Goal: Task Accomplishment & Management: Manage account settings

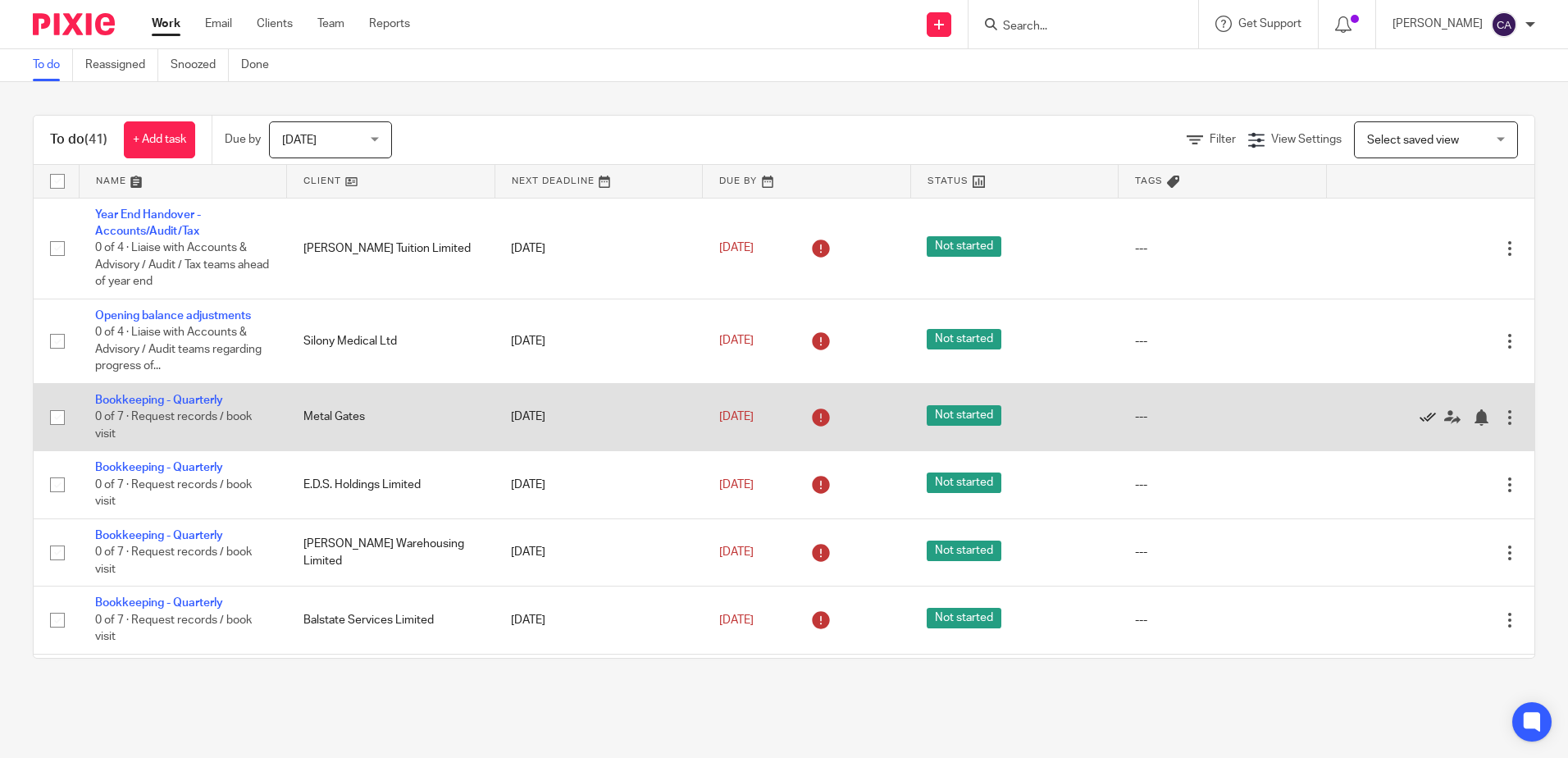
click at [1420, 420] on icon at bounding box center [1427, 417] width 16 height 16
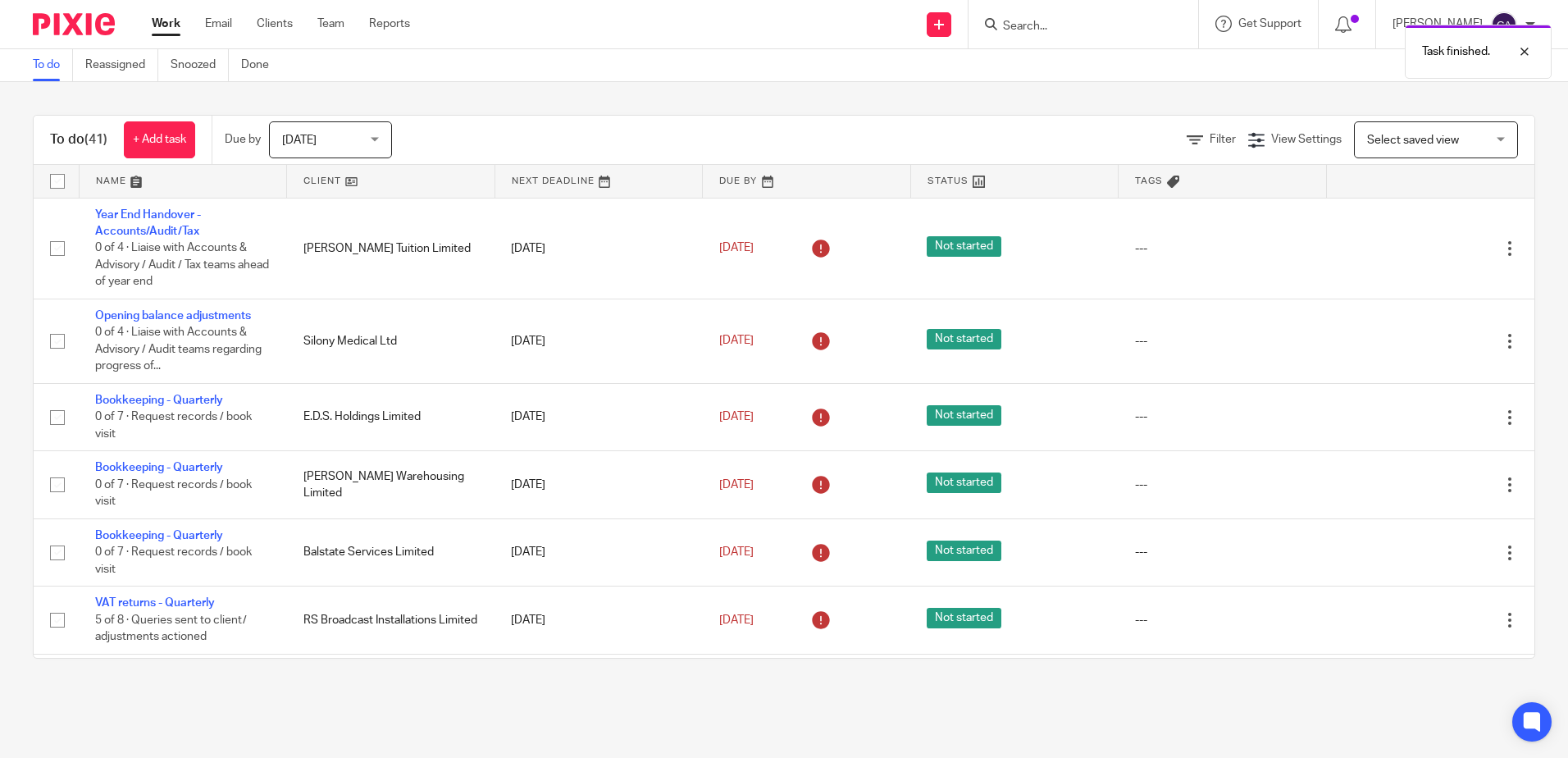
click at [1420, 420] on icon at bounding box center [1427, 417] width 16 height 16
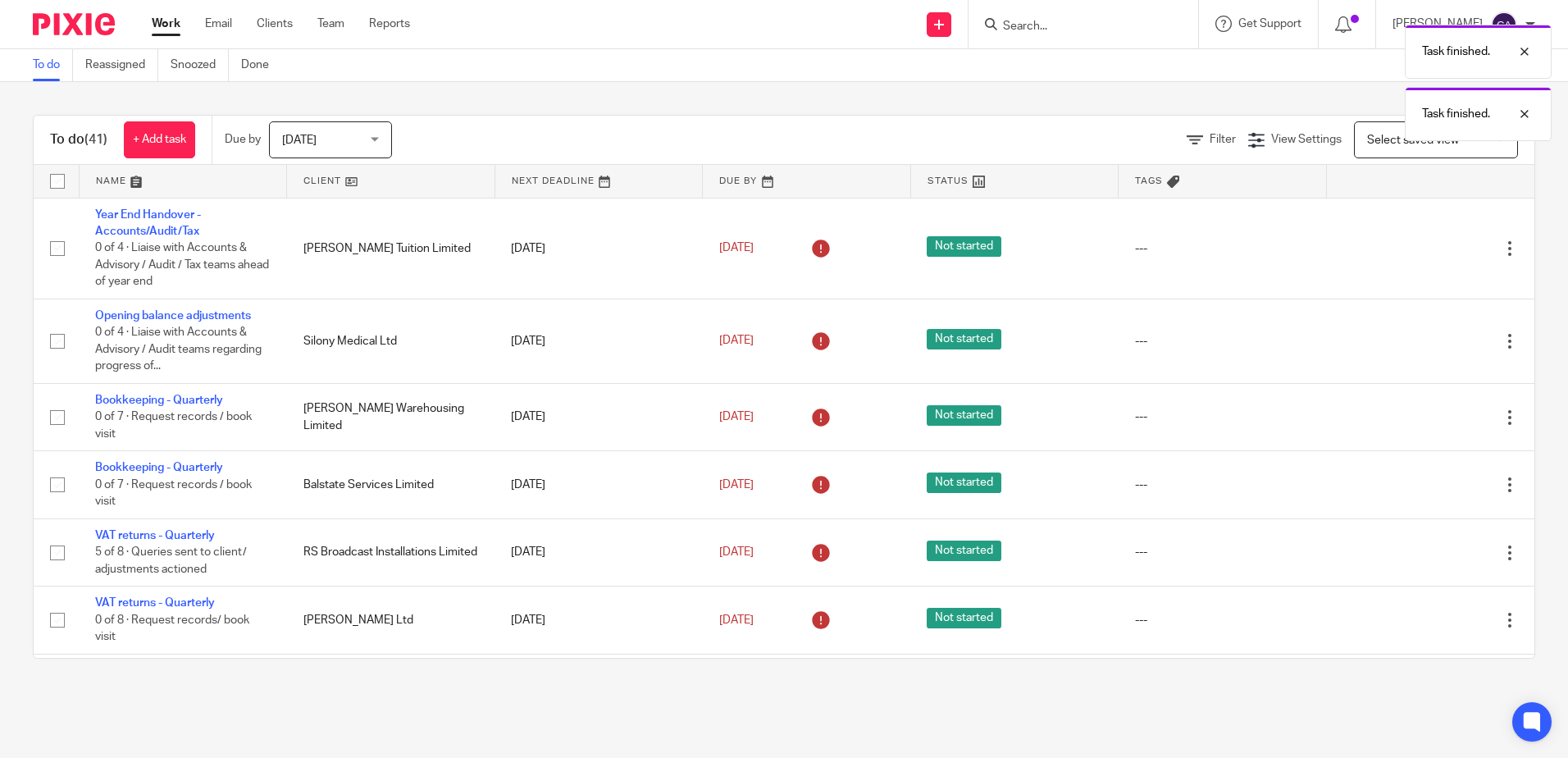
click at [1420, 420] on icon at bounding box center [1427, 417] width 16 height 16
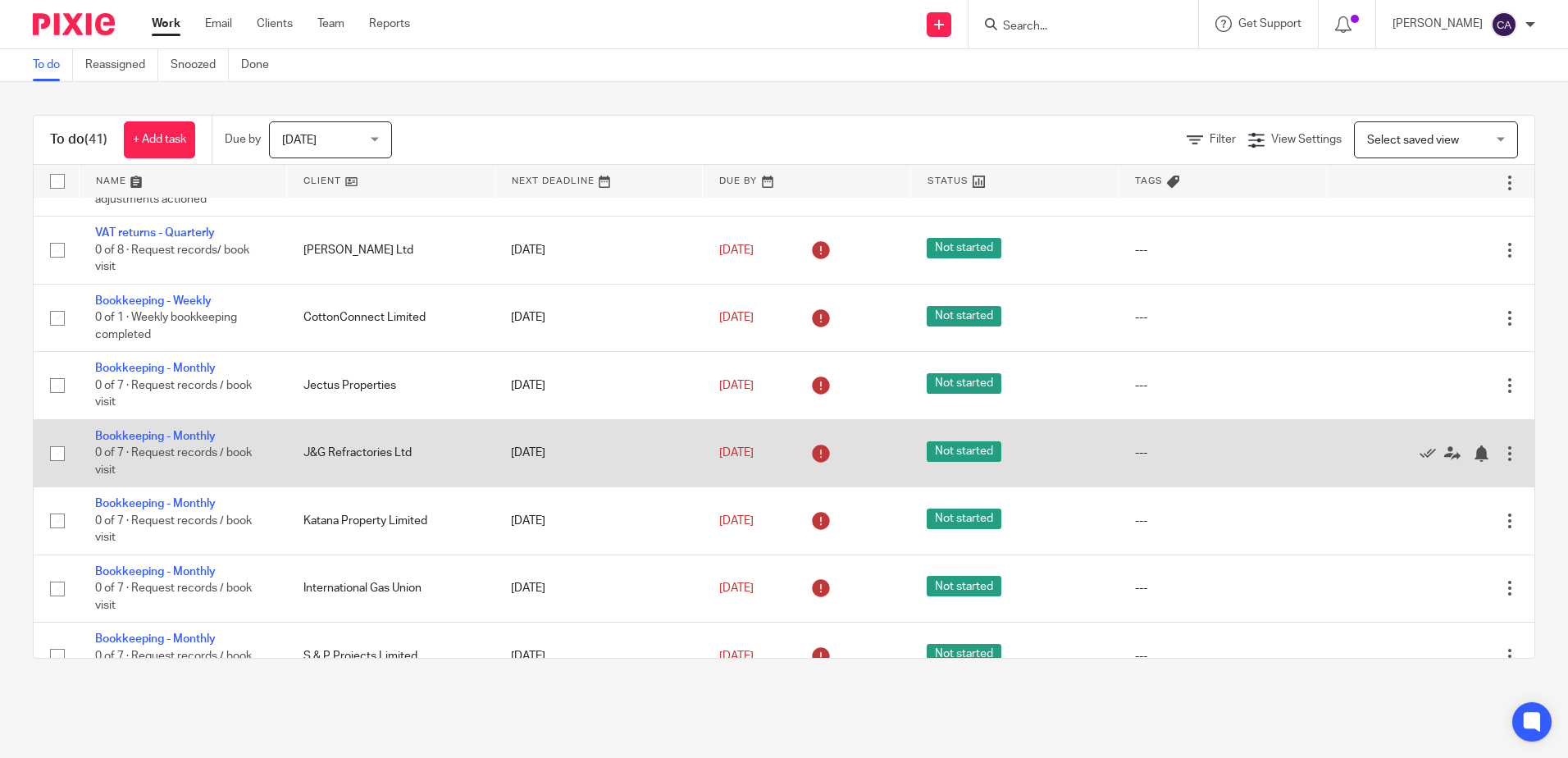
scroll to position [246, 0]
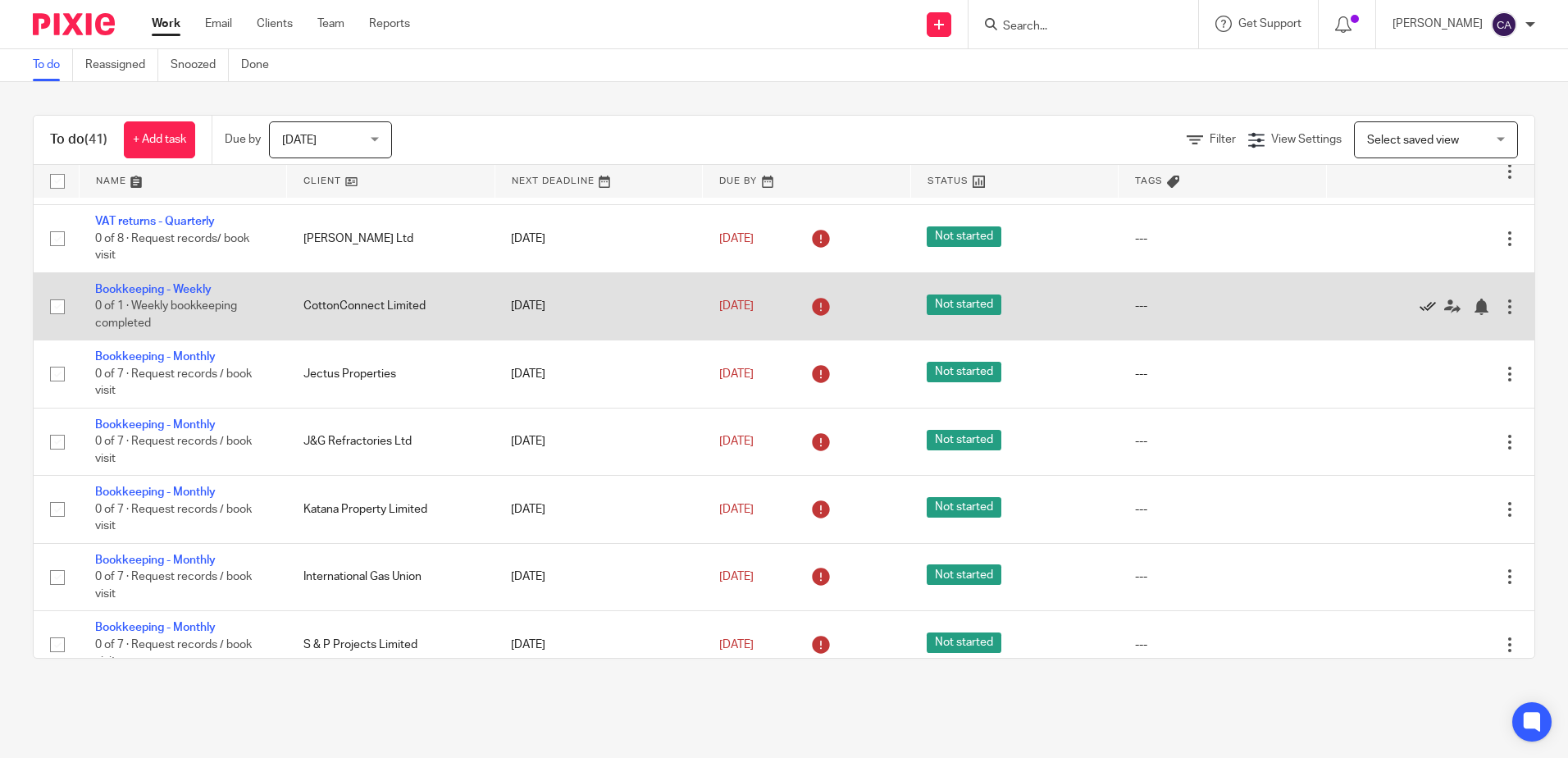
click at [1420, 303] on icon at bounding box center [1427, 306] width 16 height 16
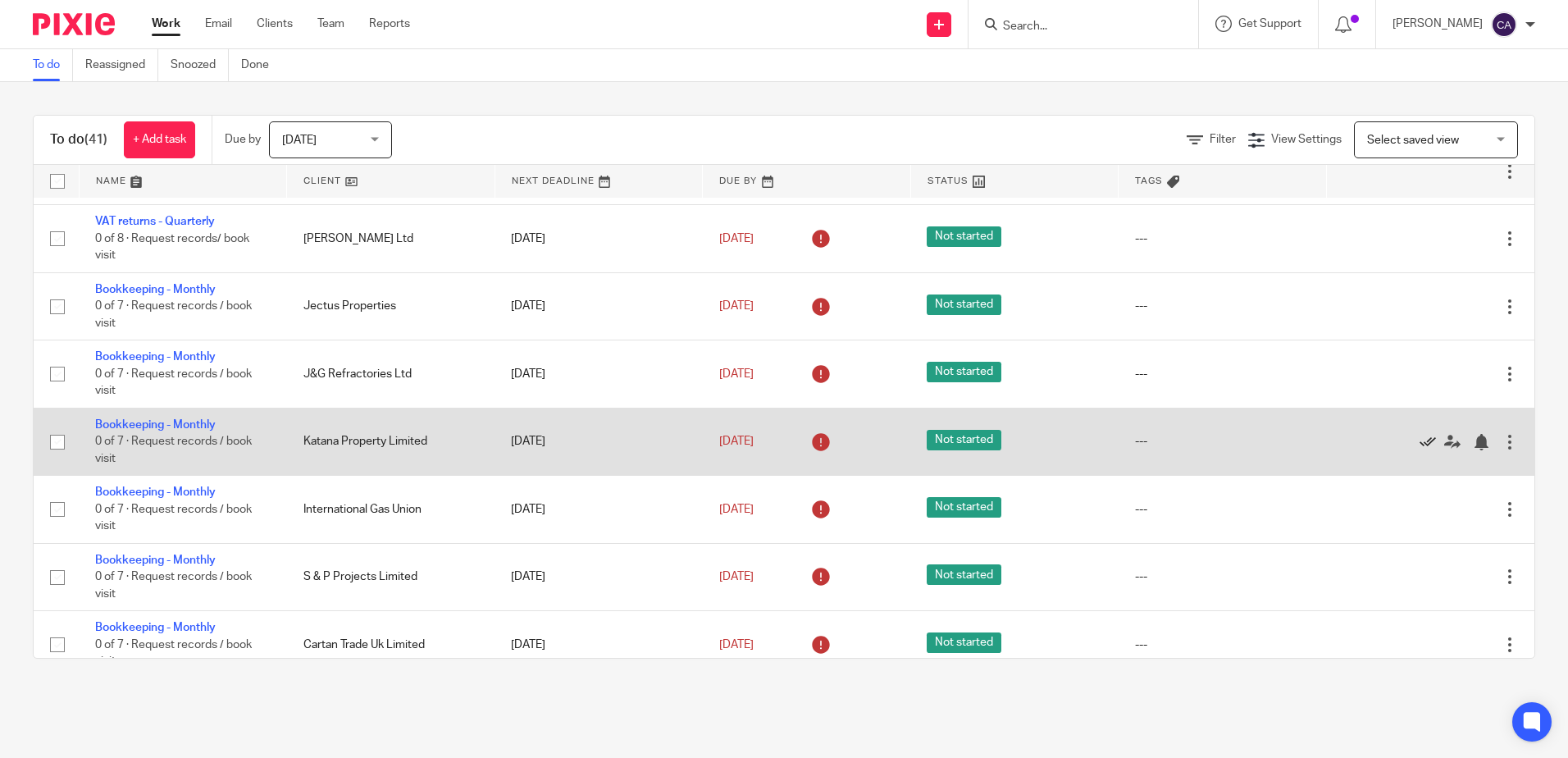
click at [1420, 442] on icon at bounding box center [1427, 442] width 16 height 16
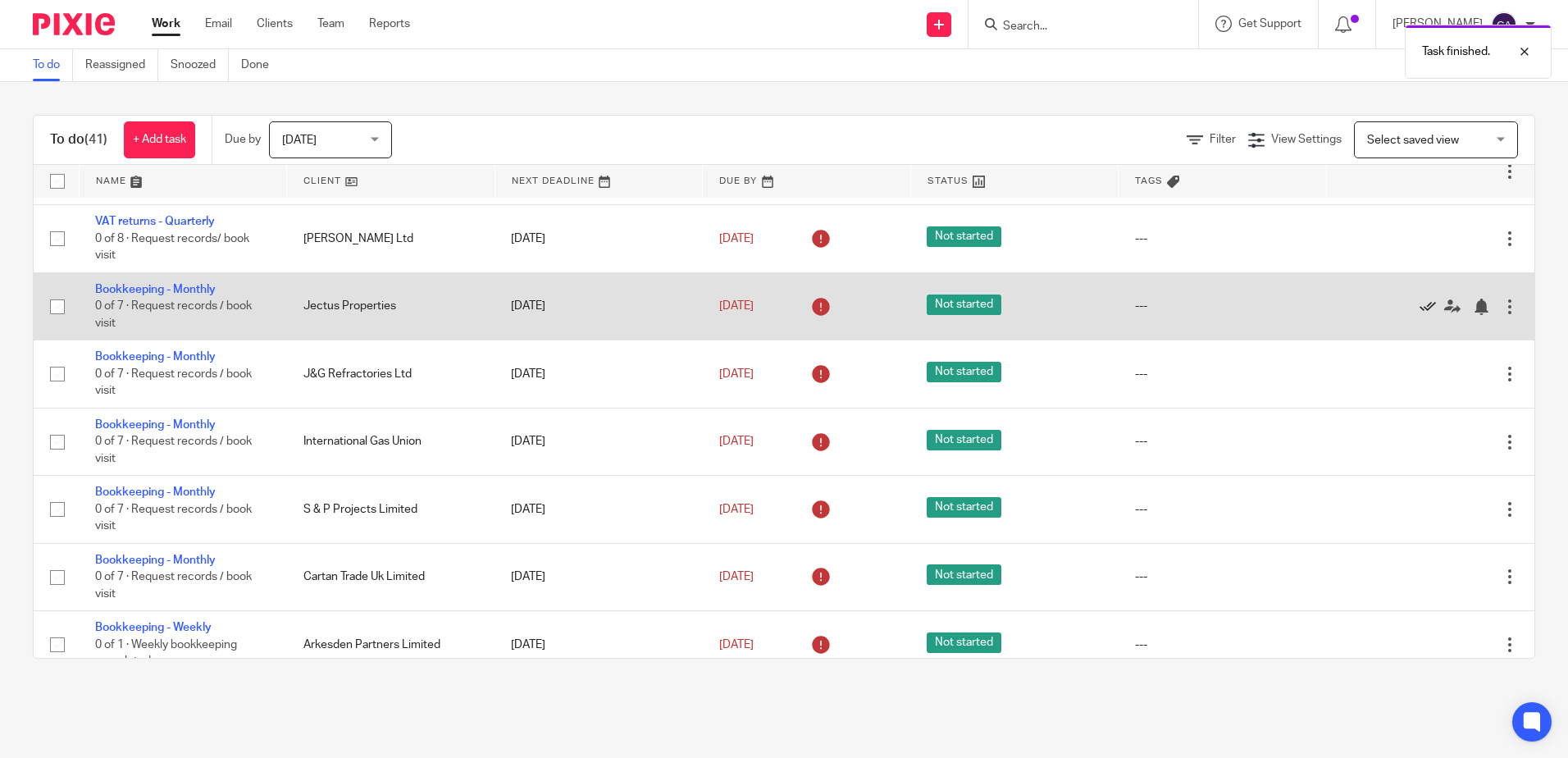
click at [1420, 307] on icon at bounding box center [1427, 306] width 16 height 16
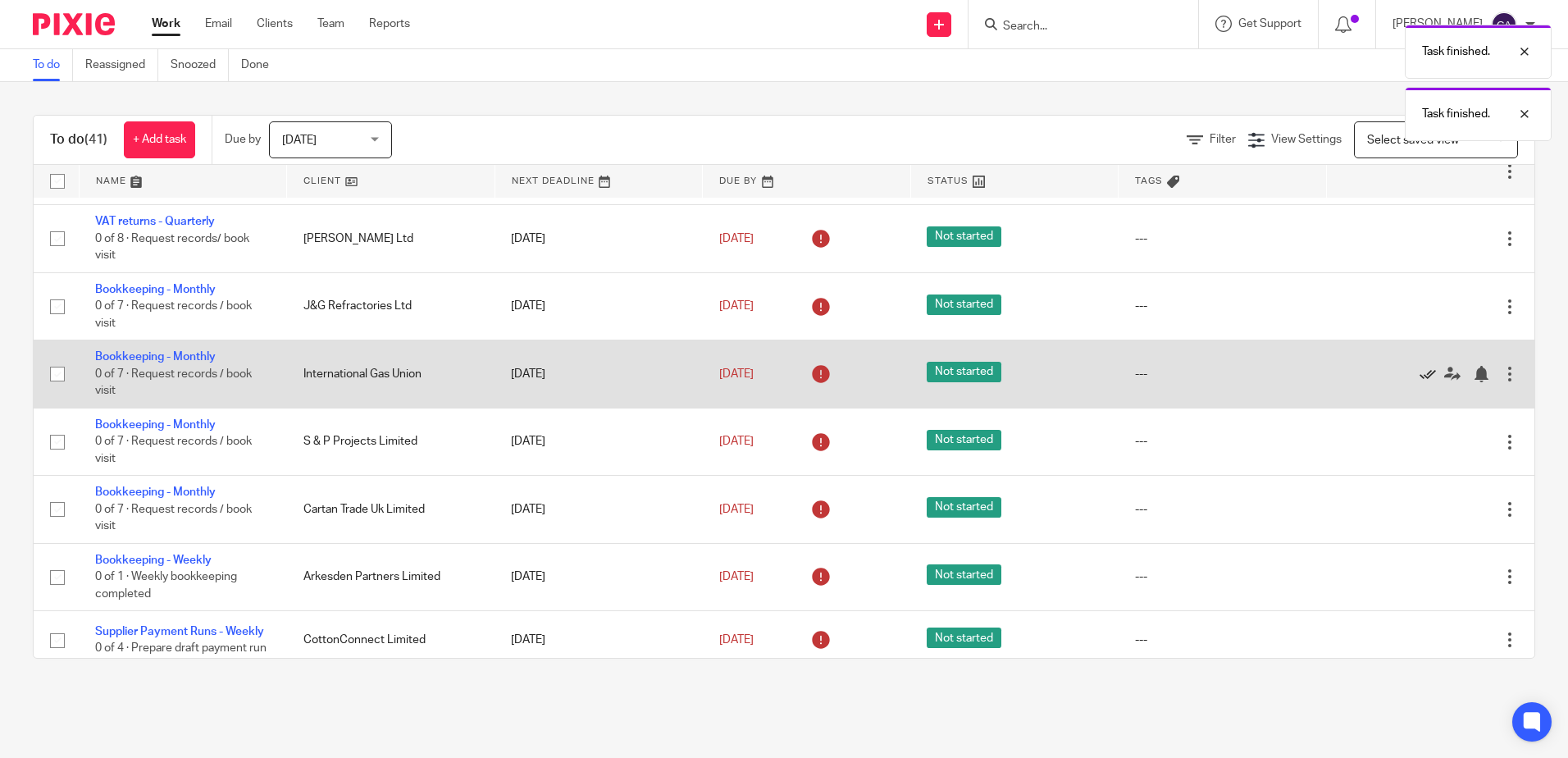
click at [1420, 370] on icon at bounding box center [1427, 374] width 16 height 16
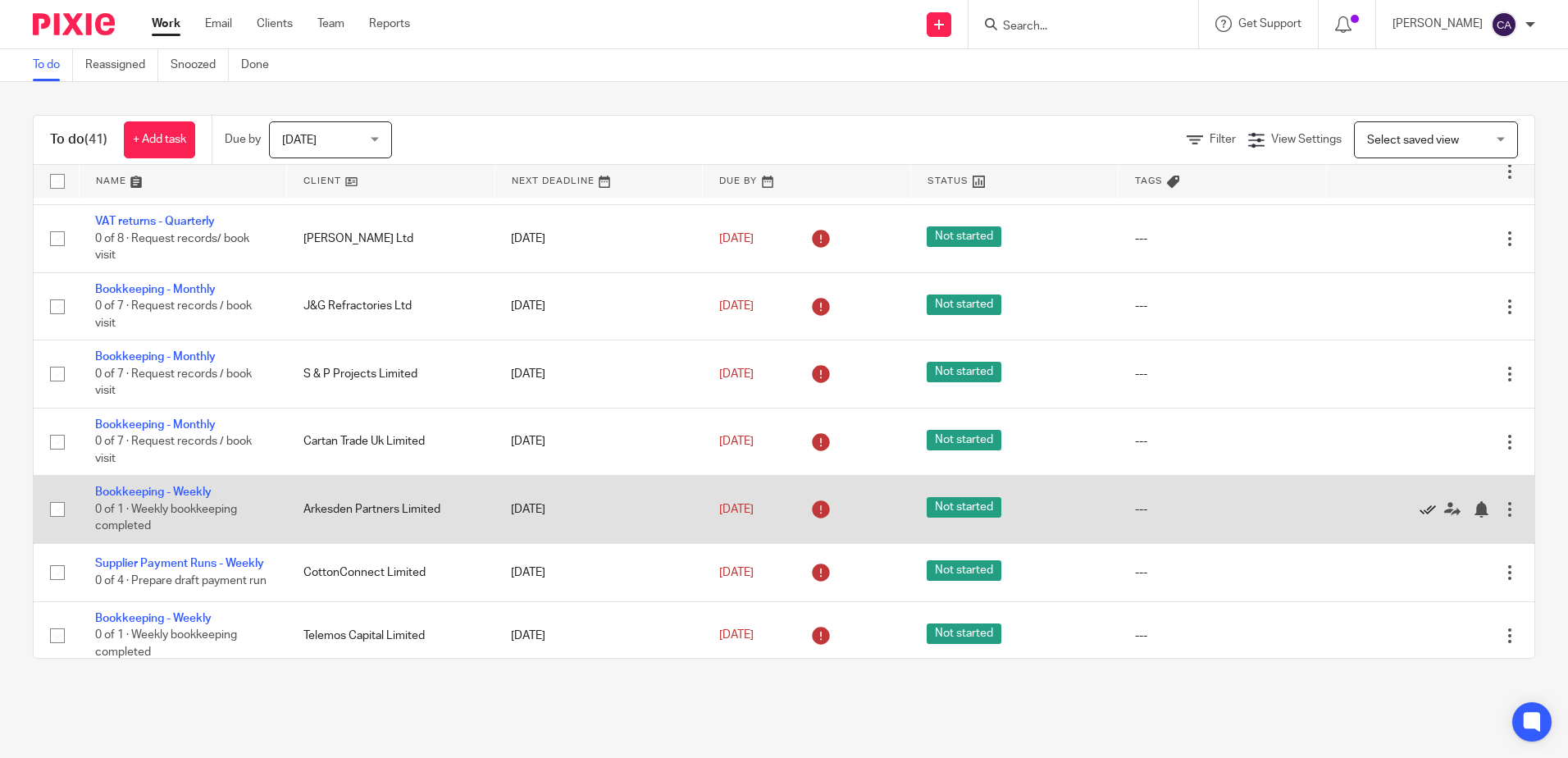
click at [1420, 514] on icon at bounding box center [1427, 509] width 16 height 16
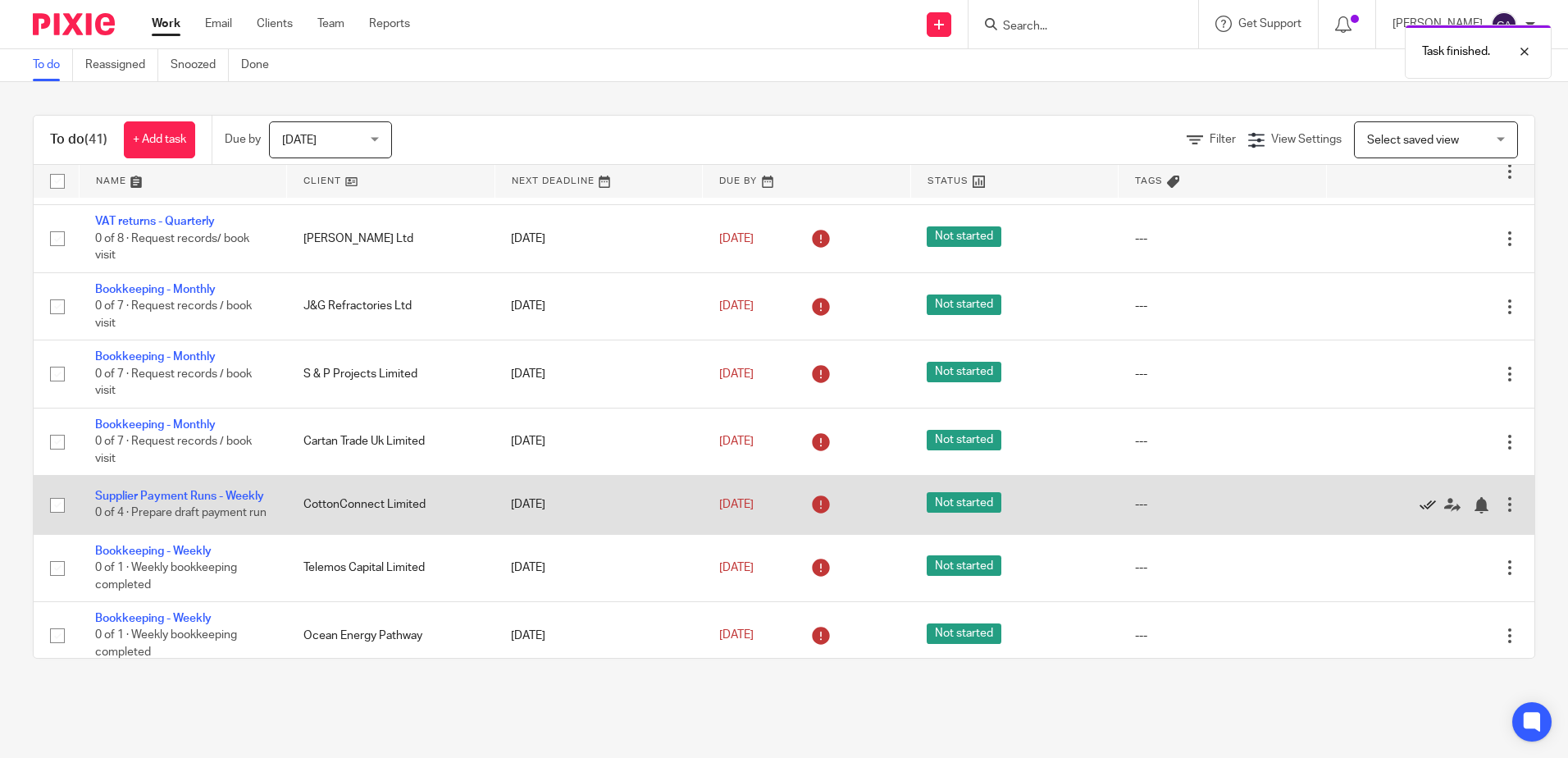
click at [1420, 513] on icon at bounding box center [1427, 505] width 16 height 16
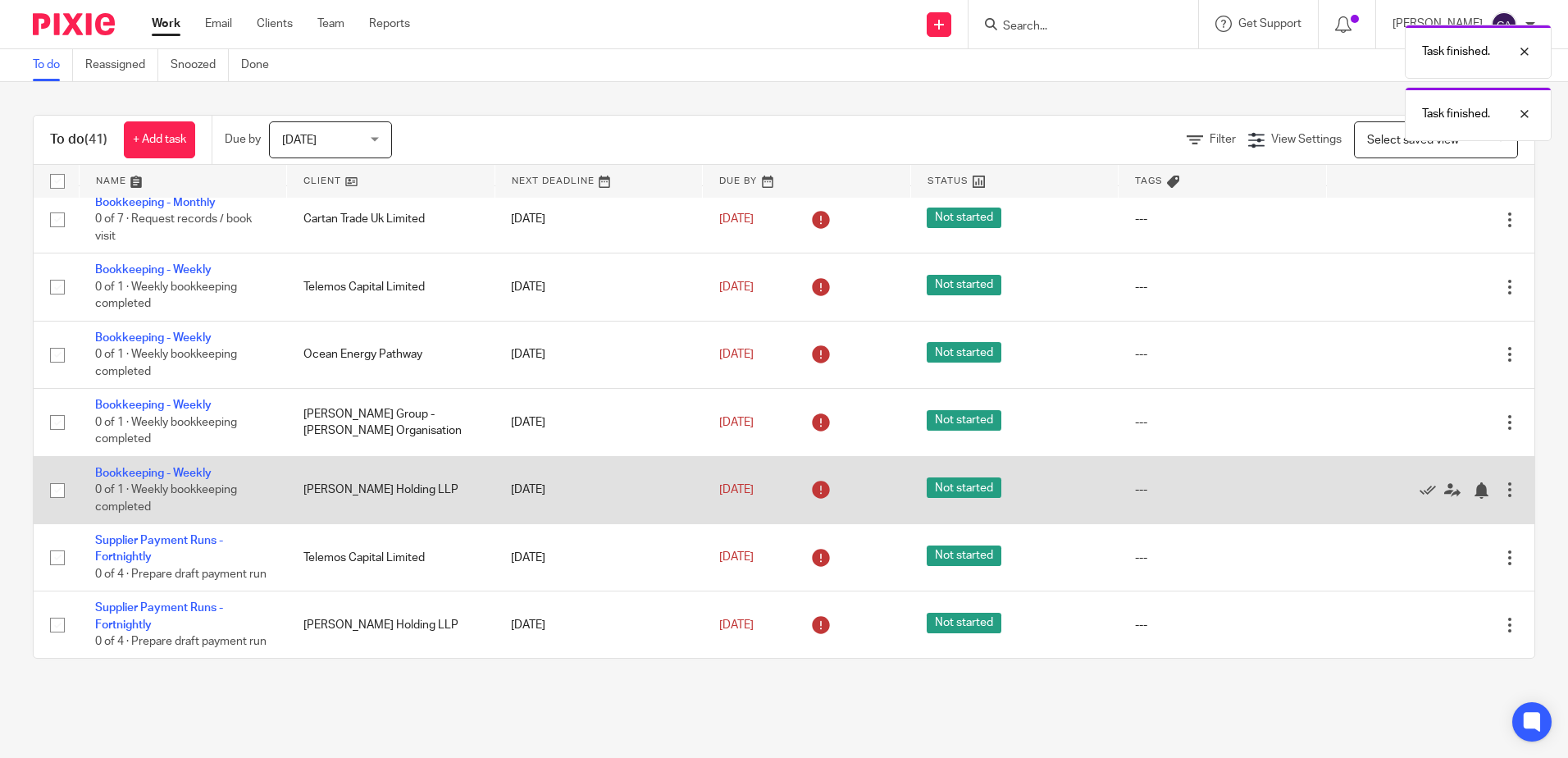
scroll to position [492, 0]
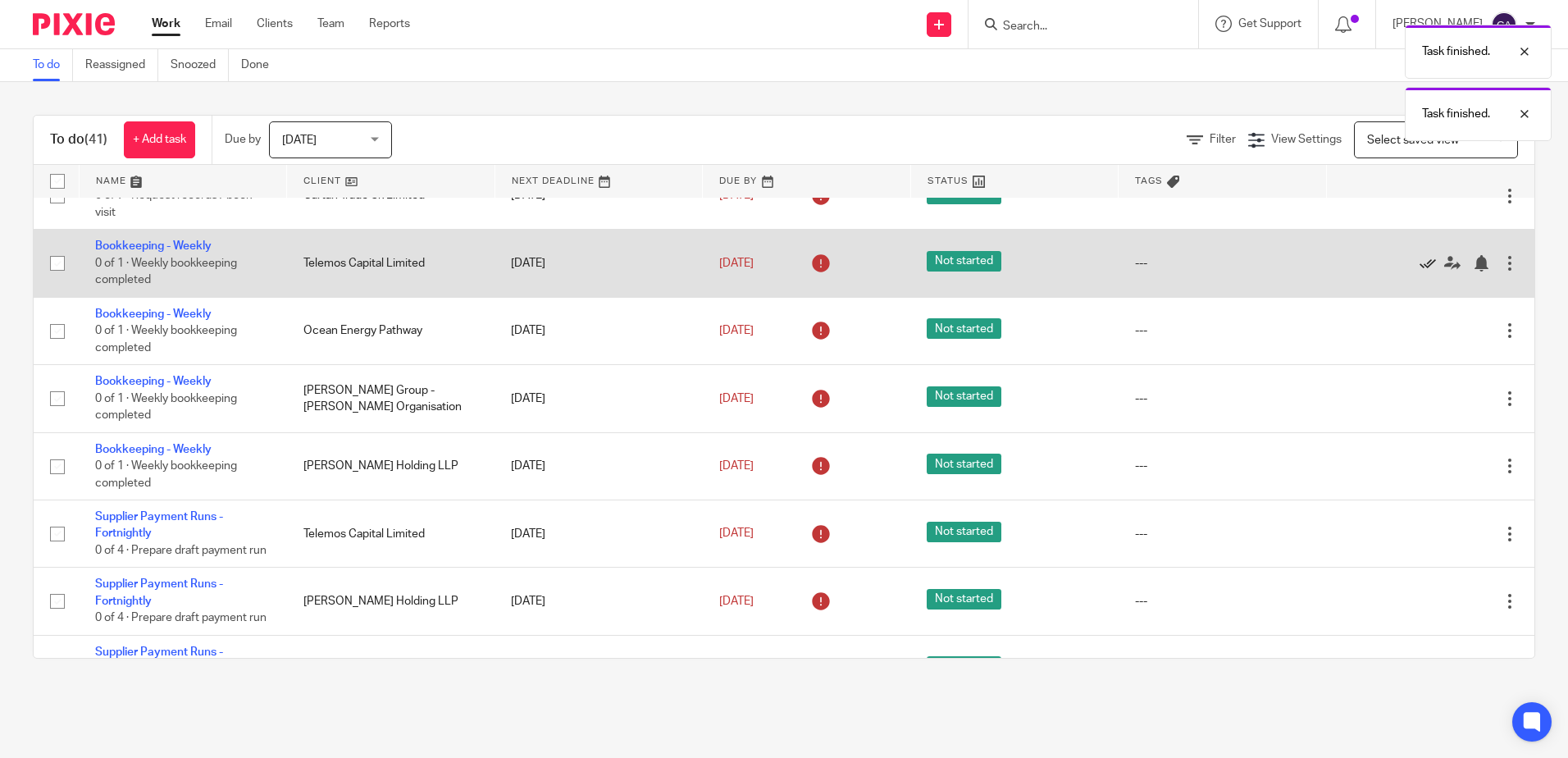
click at [1420, 266] on icon at bounding box center [1427, 263] width 16 height 16
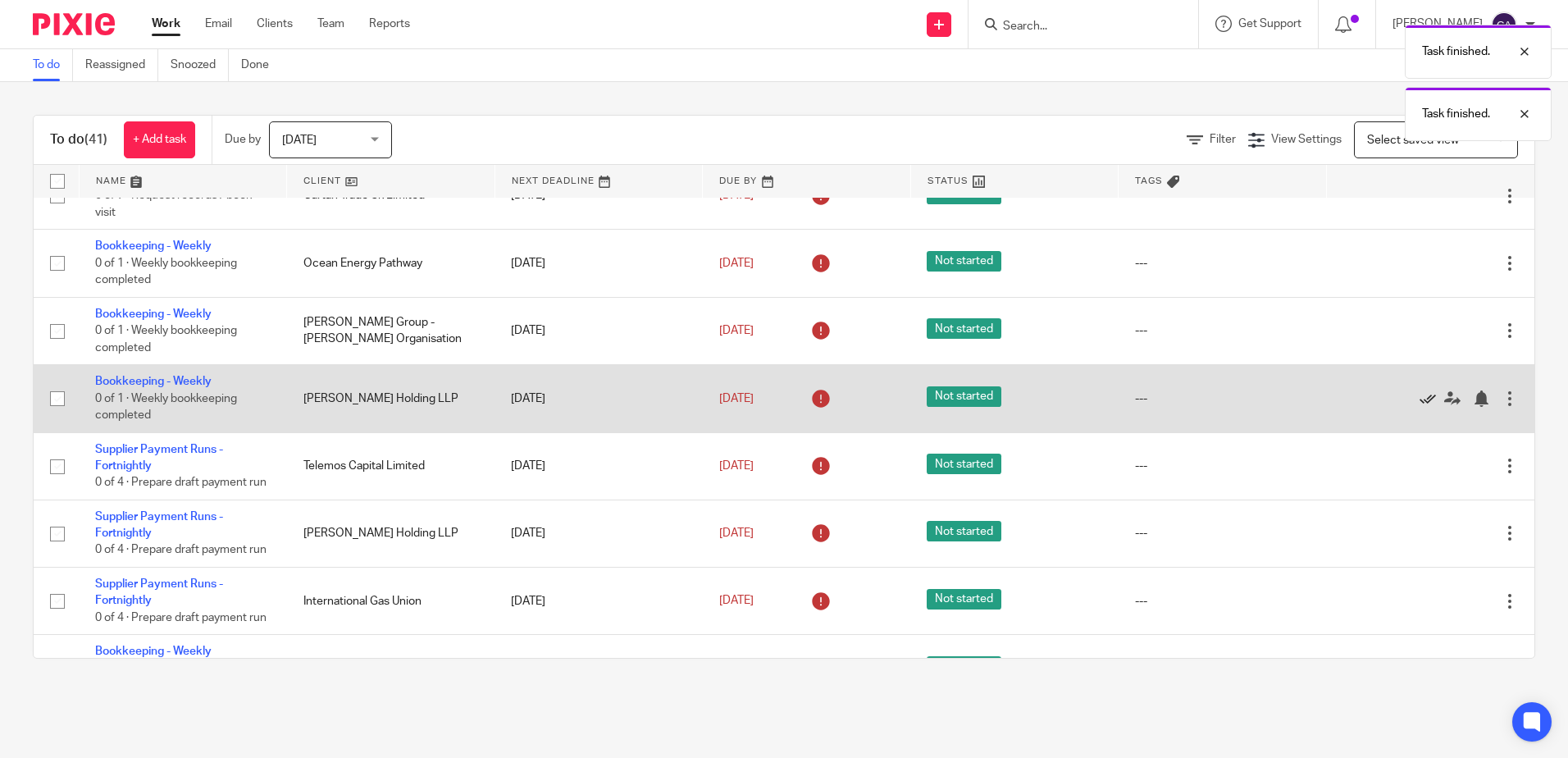
click at [1420, 402] on icon at bounding box center [1427, 398] width 16 height 16
click at [1420, 403] on icon at bounding box center [1427, 398] width 16 height 16
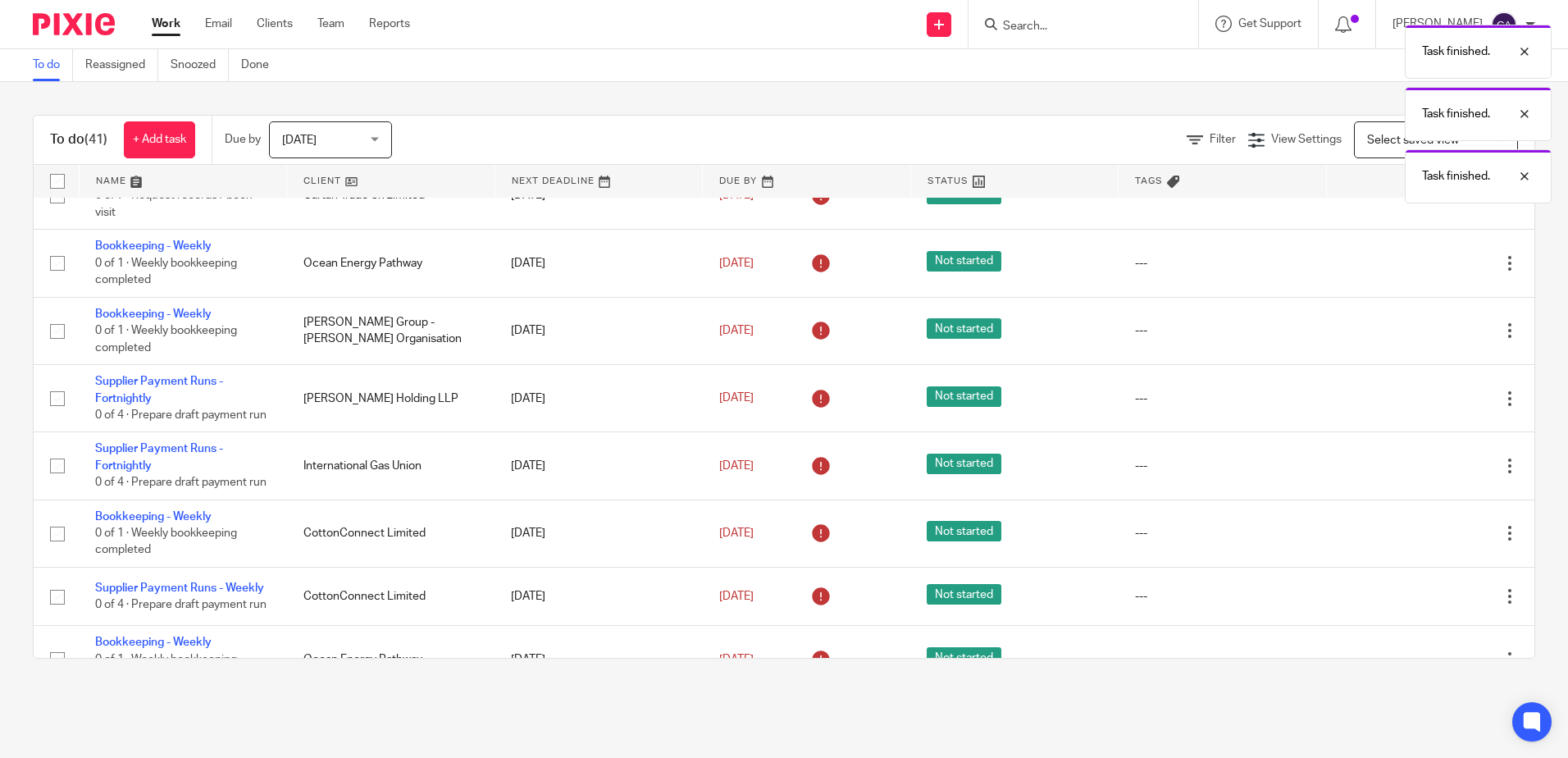
click at [1420, 403] on icon at bounding box center [1427, 398] width 16 height 16
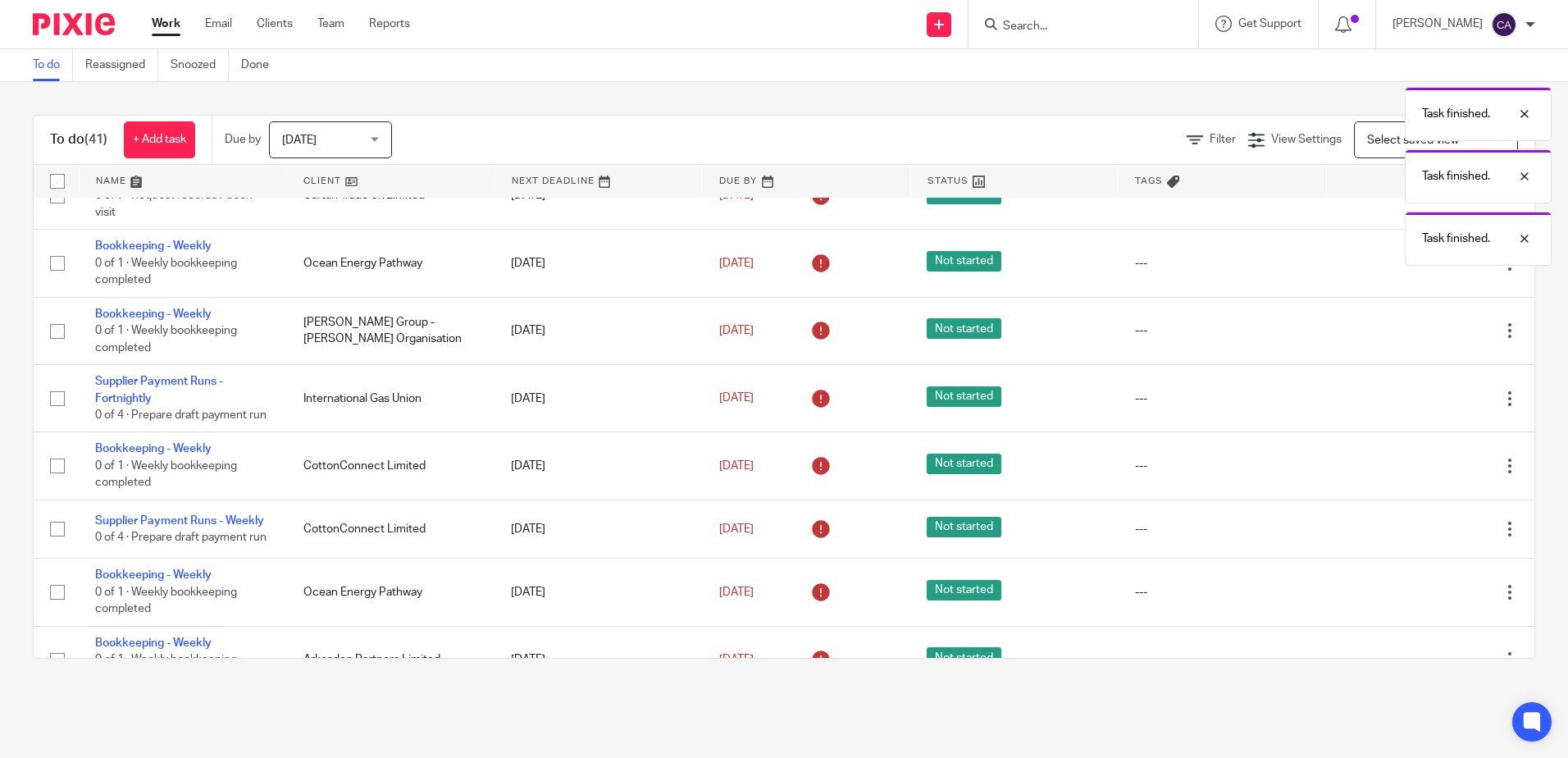
click at [1420, 403] on icon at bounding box center [1427, 398] width 16 height 16
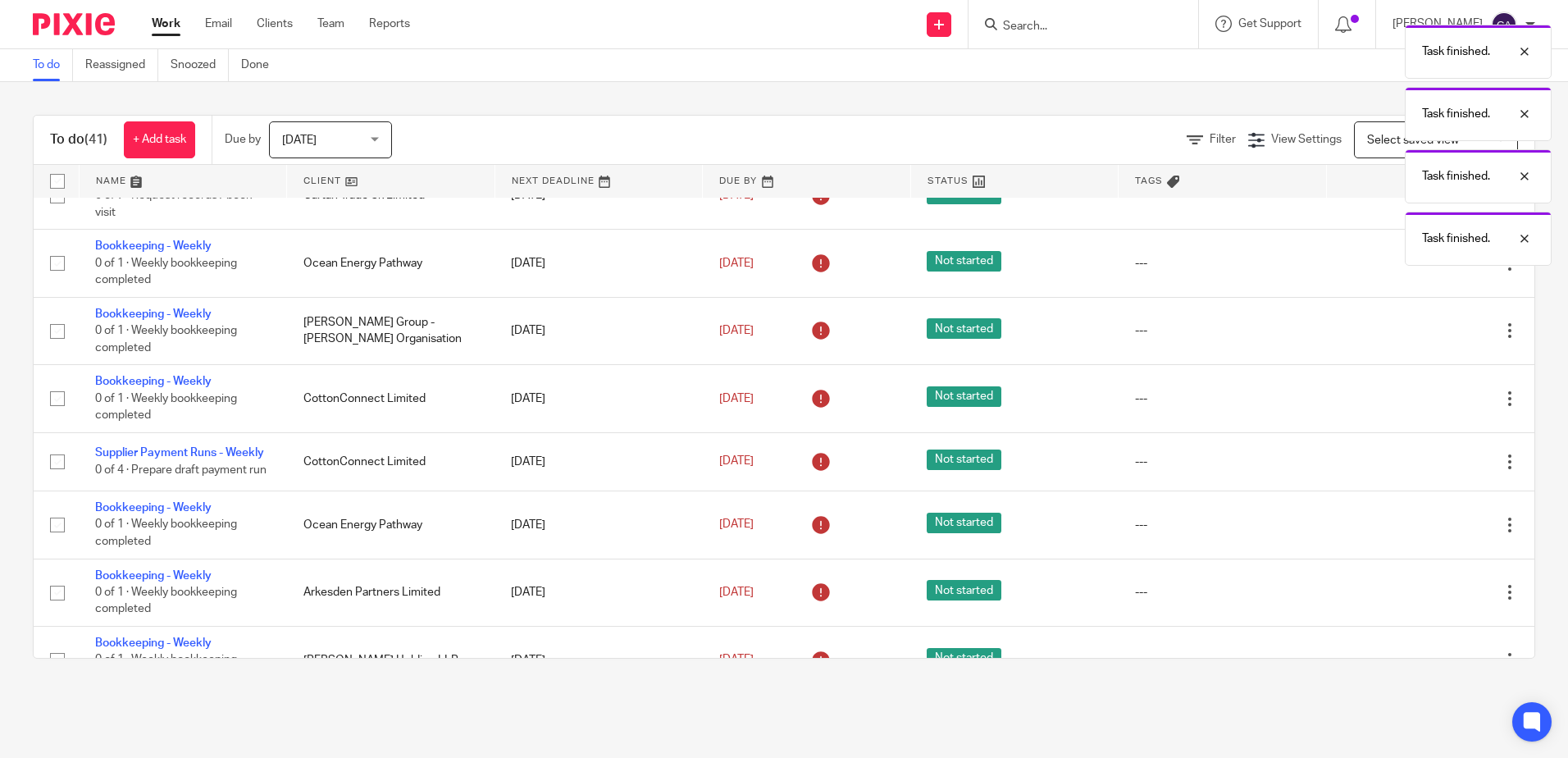
click at [1420, 403] on icon at bounding box center [1427, 398] width 16 height 16
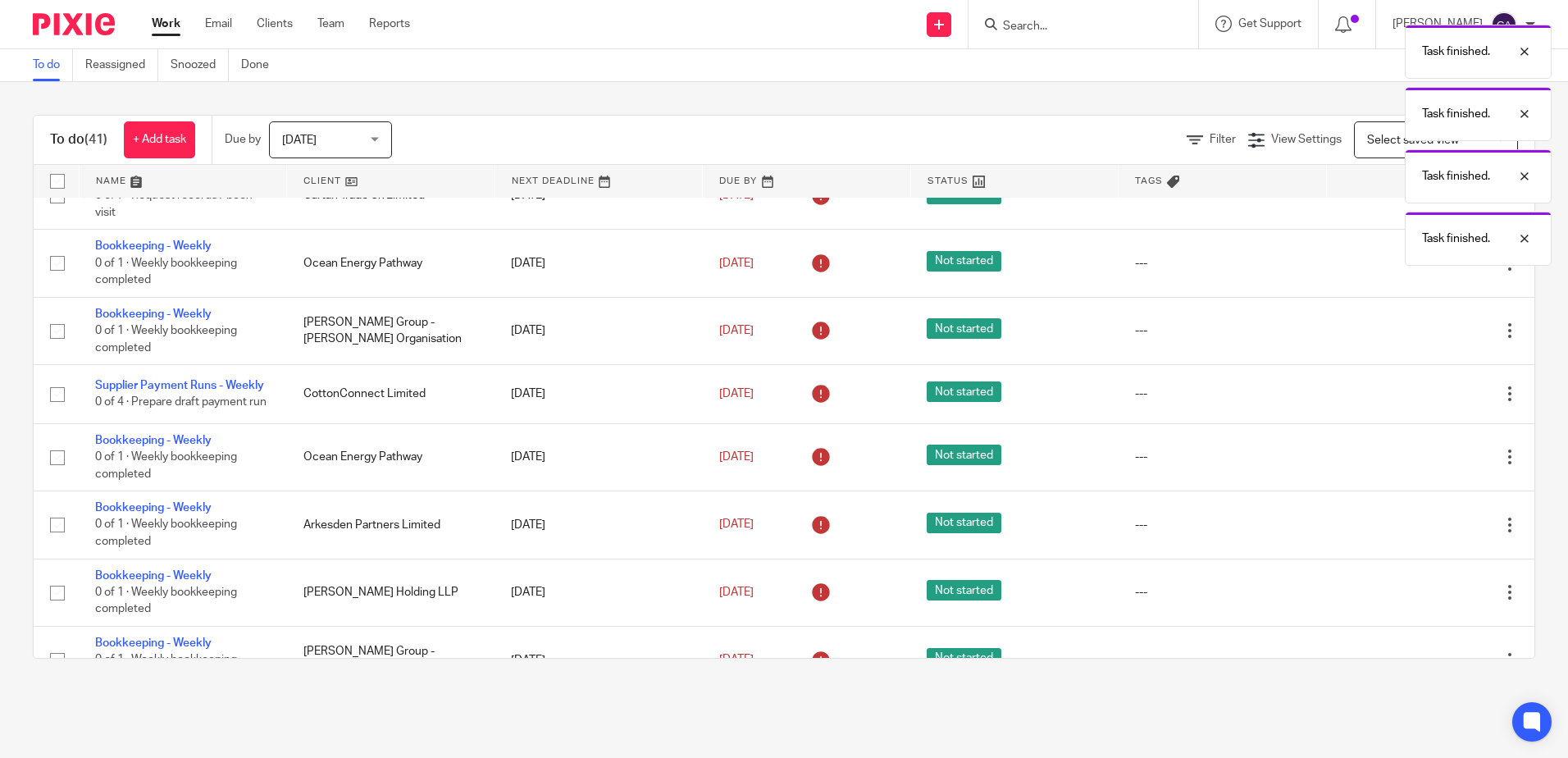
click at [1420, 403] on icon at bounding box center [1427, 394] width 16 height 16
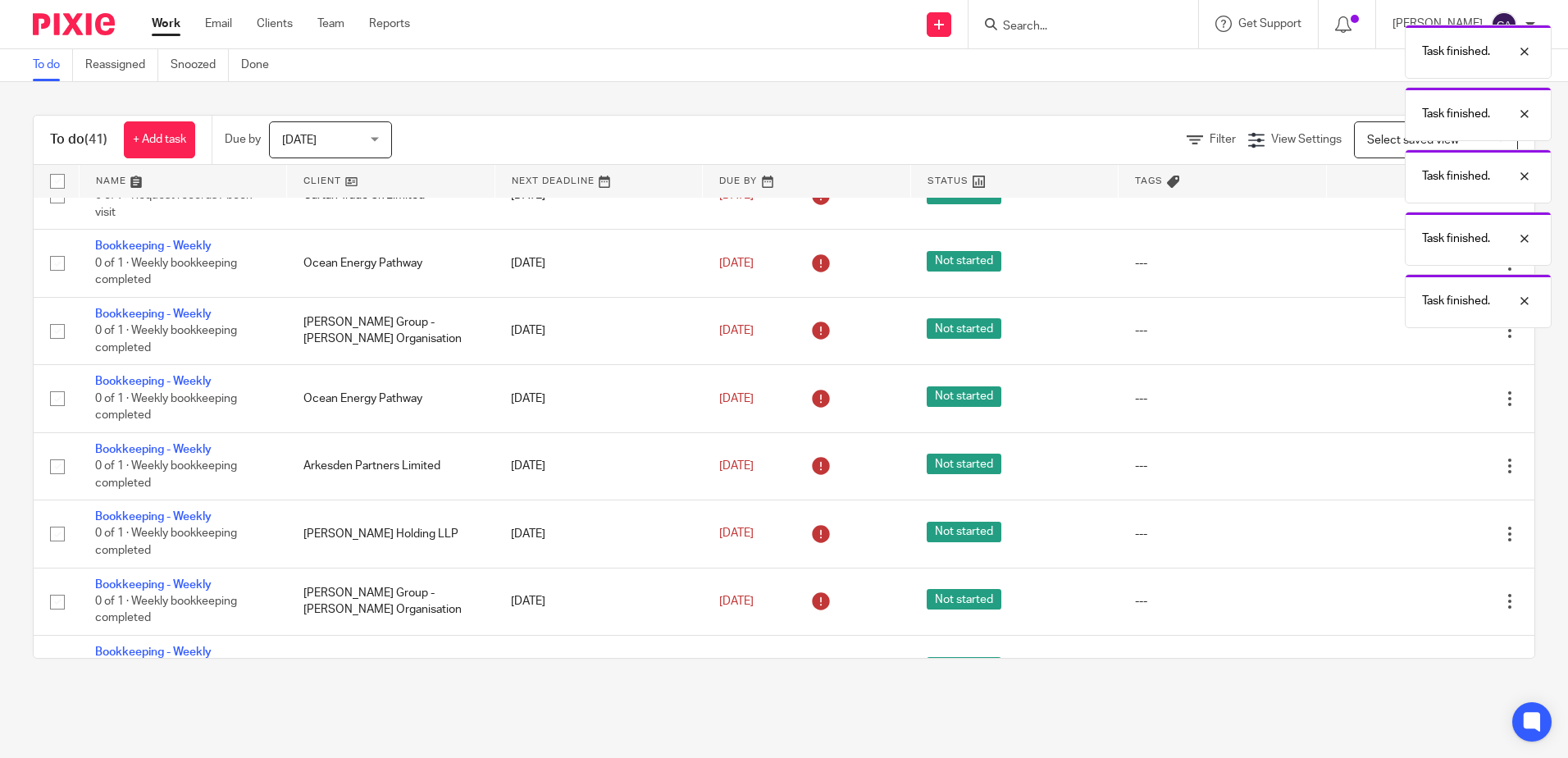
click at [1420, 403] on icon at bounding box center [1427, 398] width 16 height 16
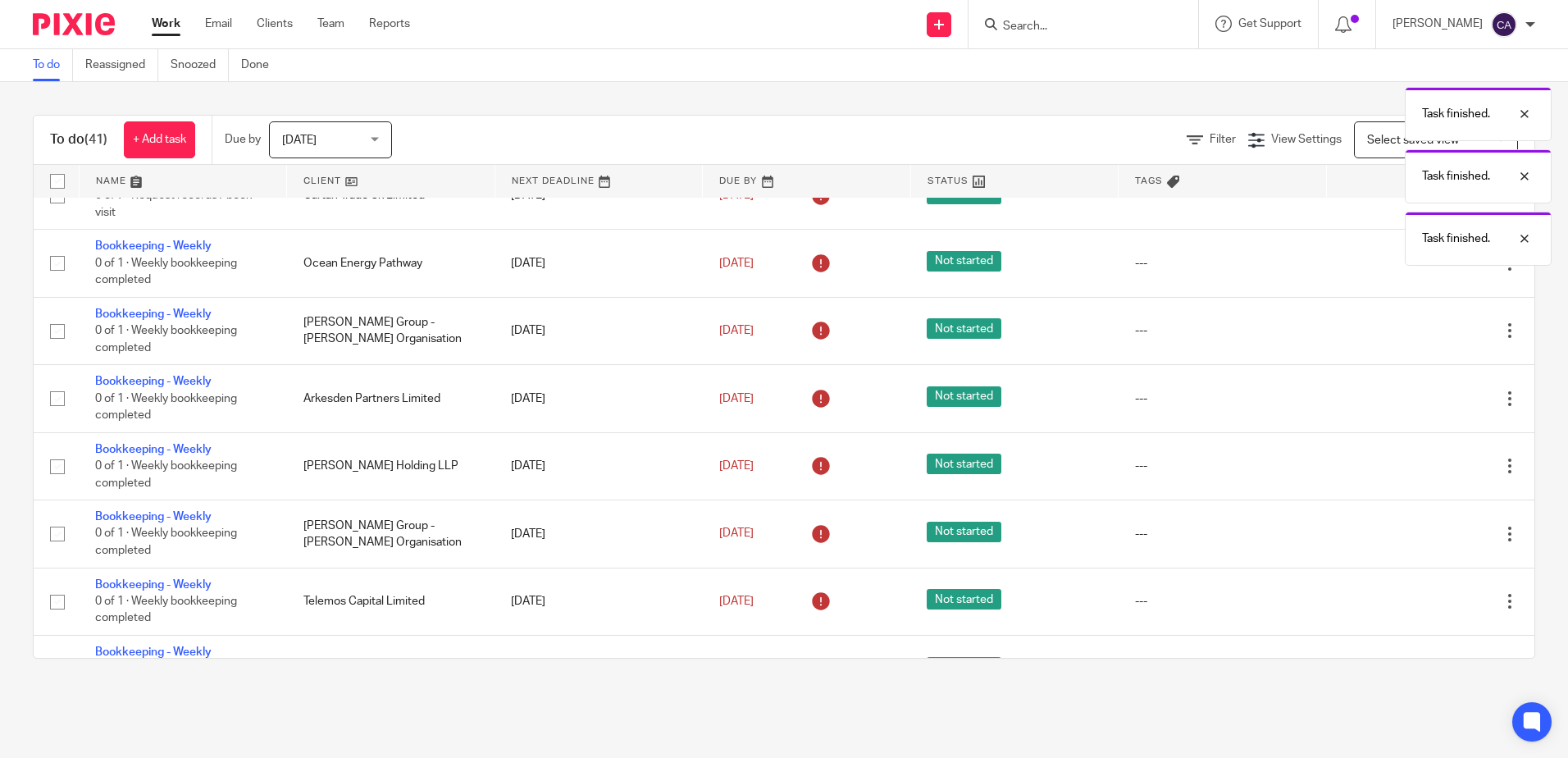
click at [1420, 403] on icon at bounding box center [1427, 398] width 16 height 16
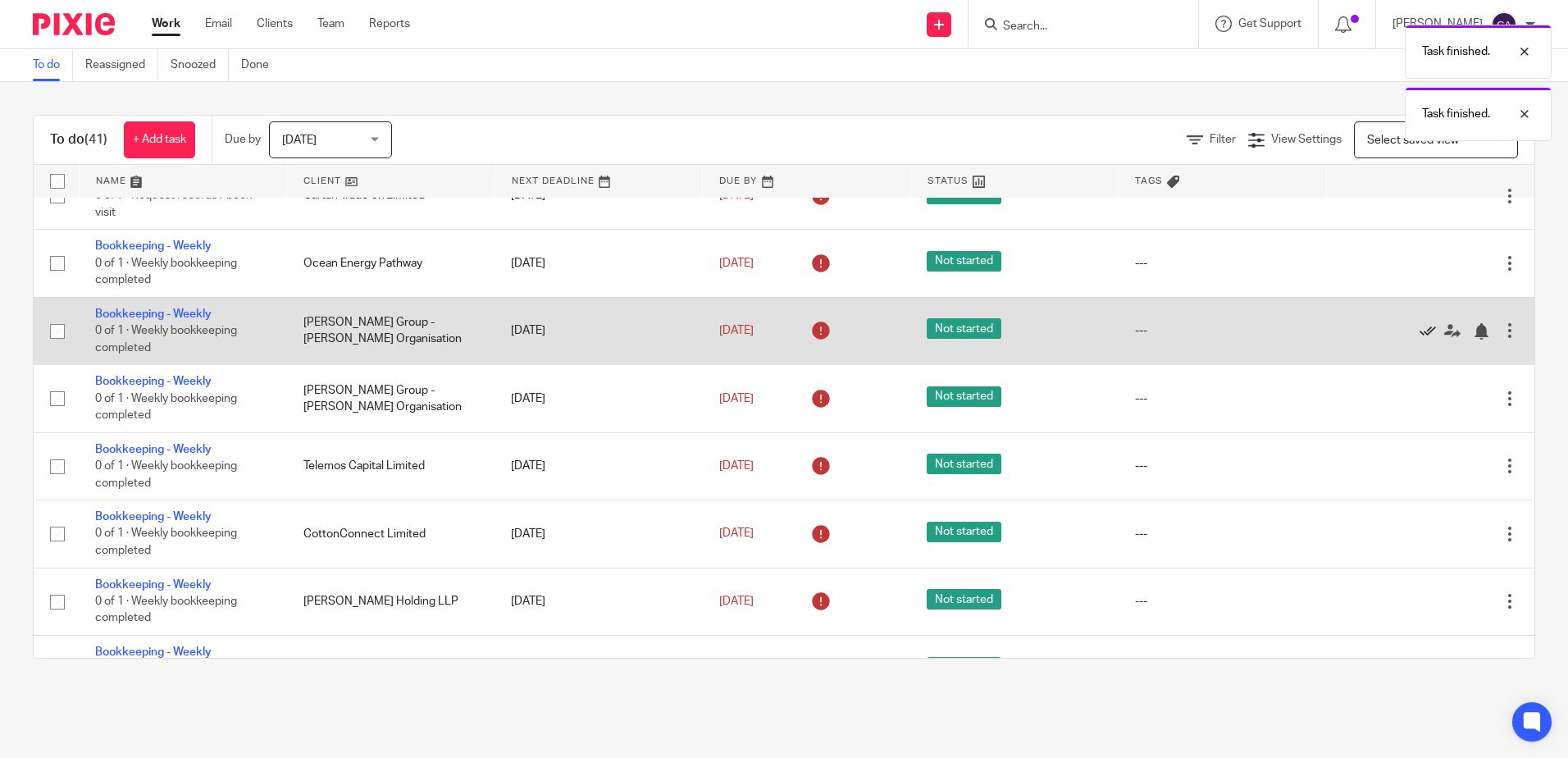
click at [1420, 333] on icon at bounding box center [1427, 331] width 16 height 16
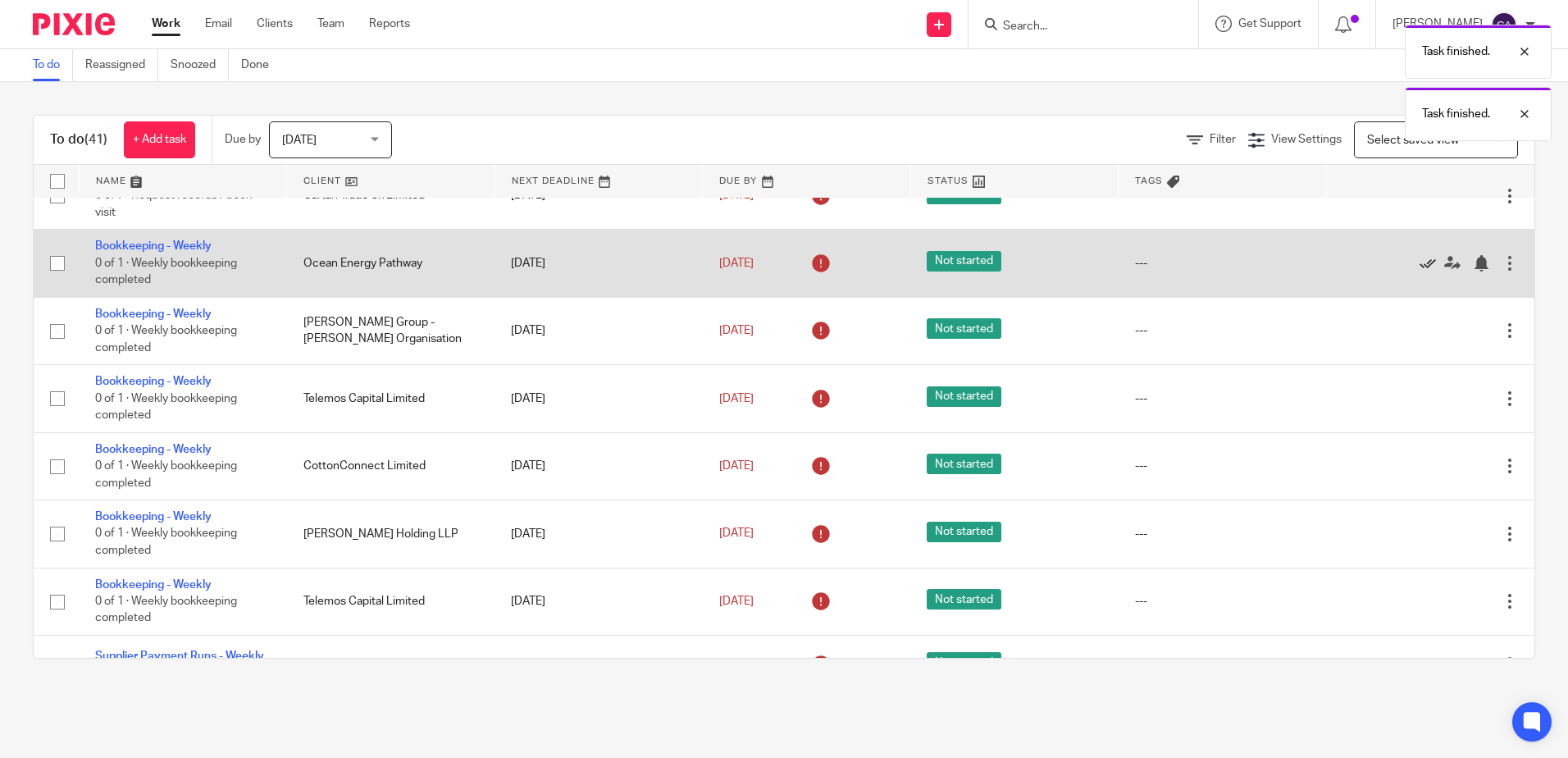
click at [1420, 266] on icon at bounding box center [1427, 263] width 16 height 16
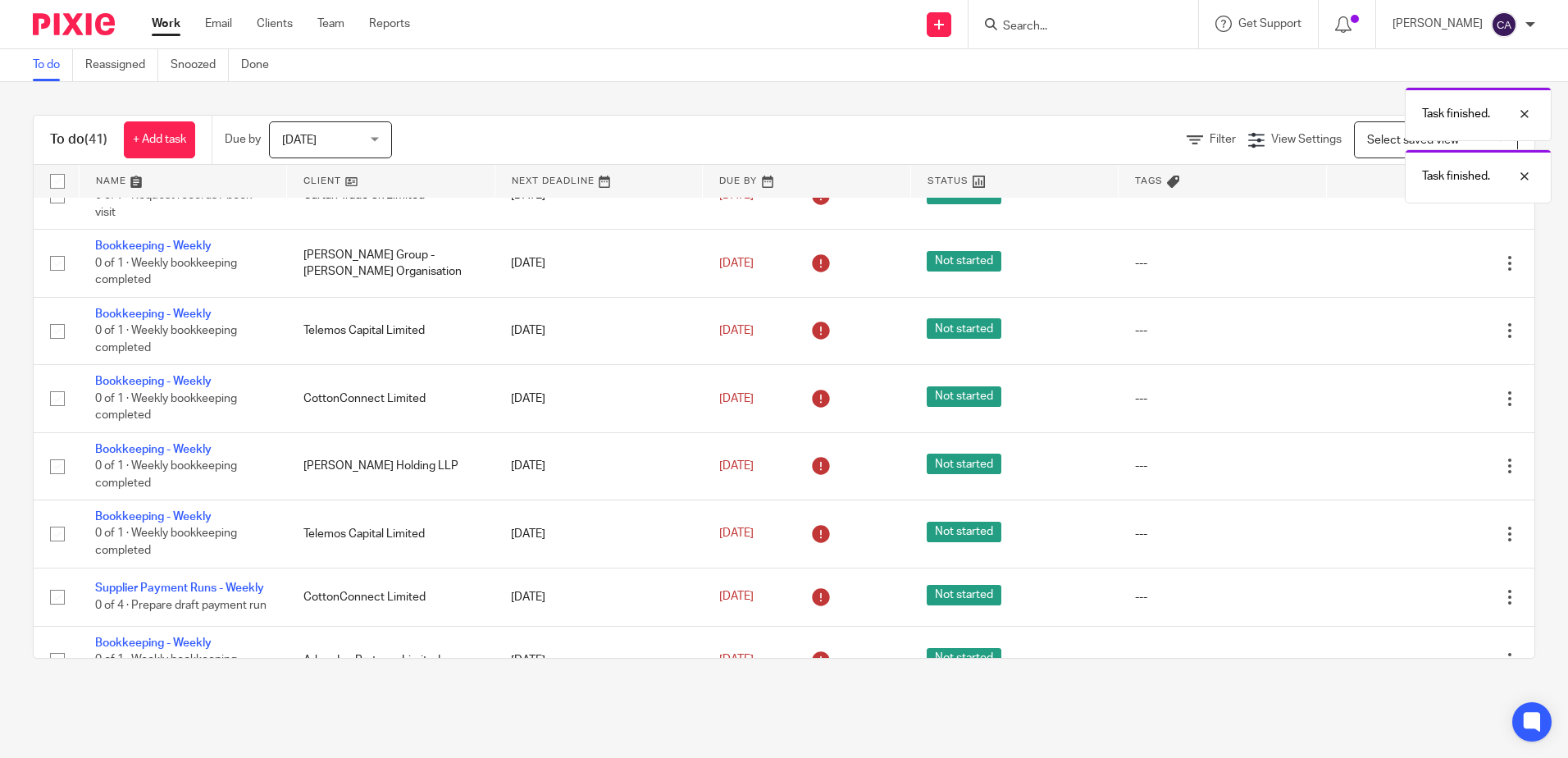
click at [1420, 266] on icon at bounding box center [1427, 263] width 16 height 16
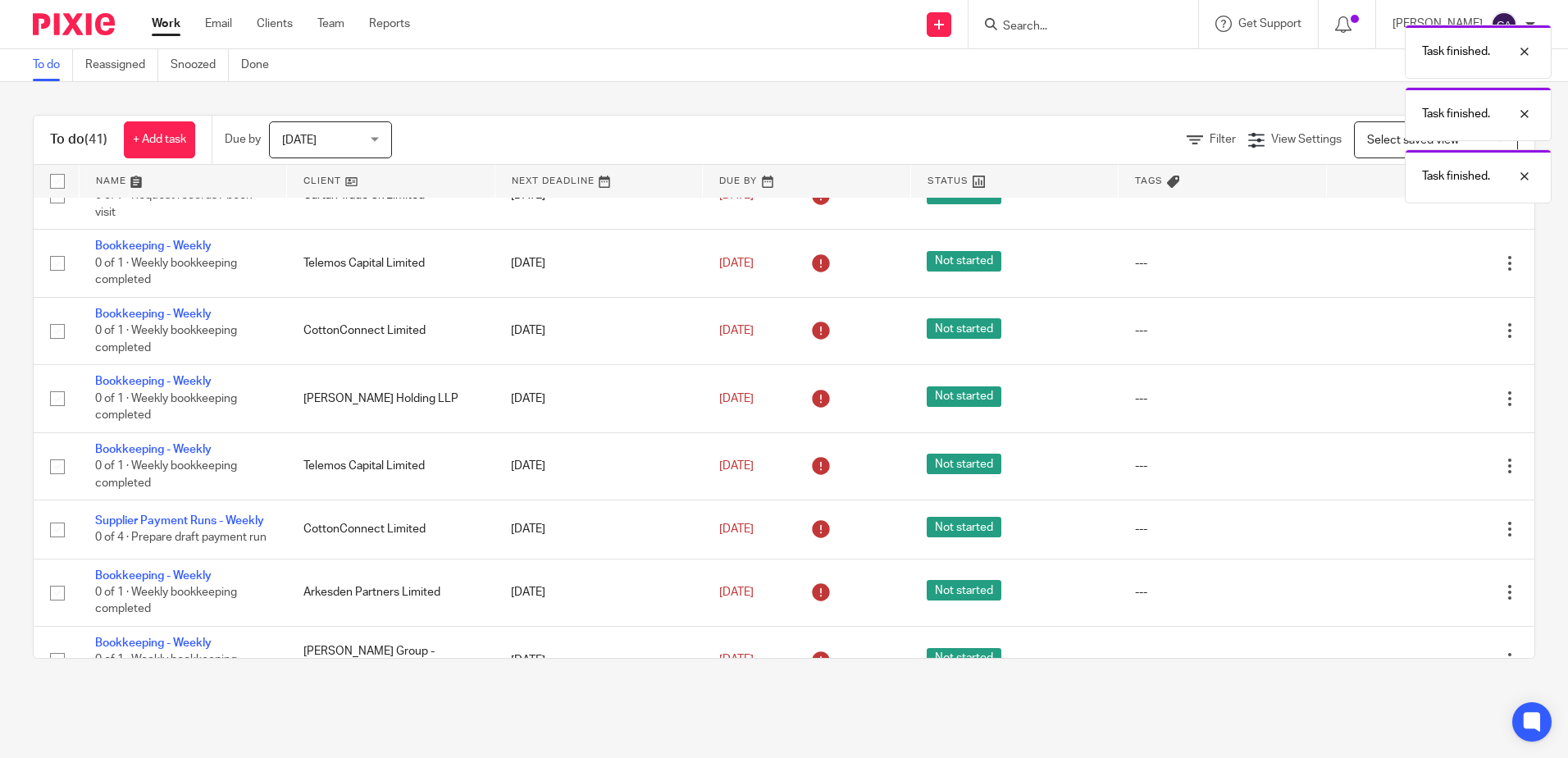
click at [1420, 266] on icon at bounding box center [1427, 263] width 16 height 16
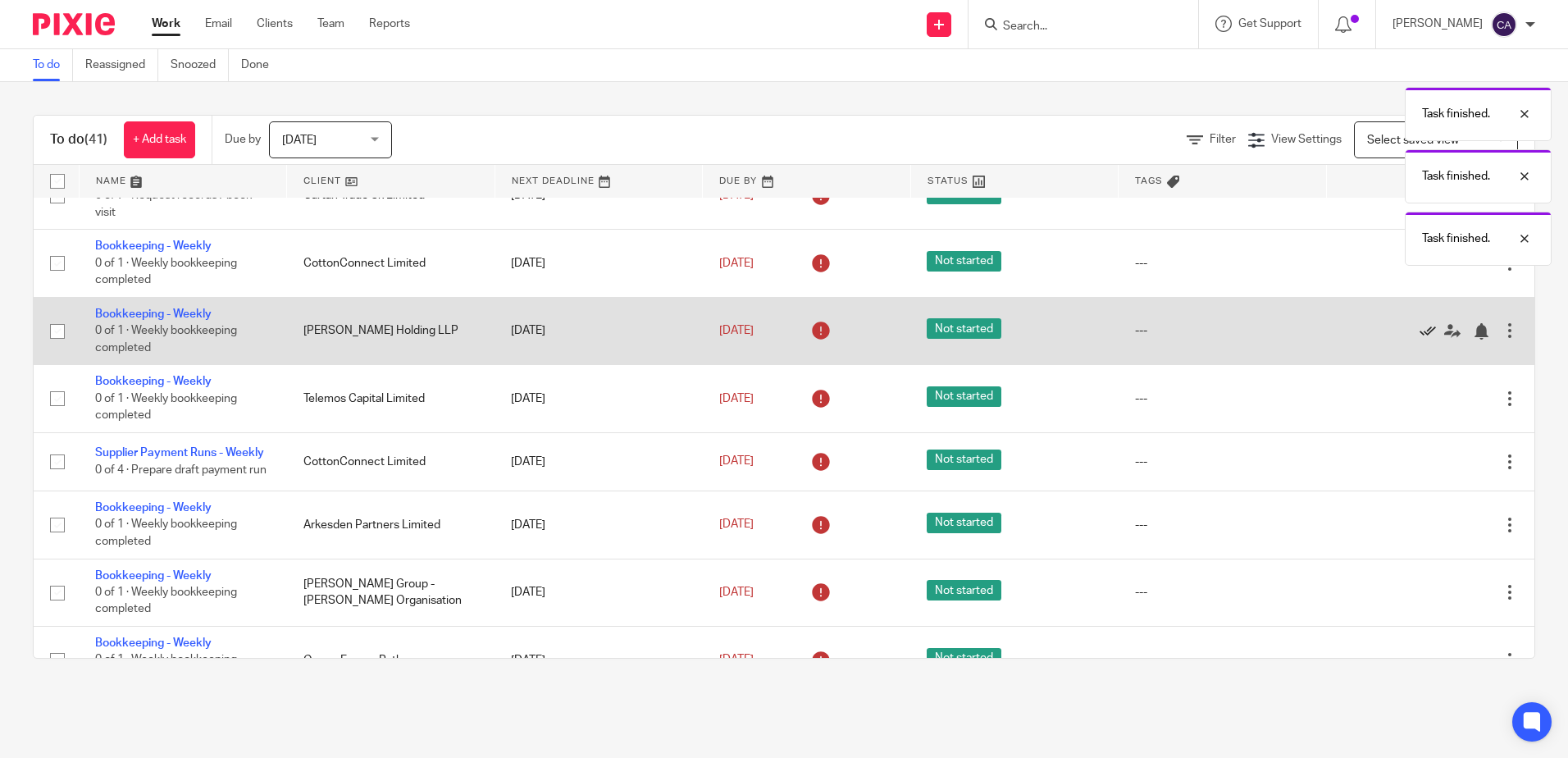
click at [1420, 334] on icon at bounding box center [1427, 331] width 16 height 16
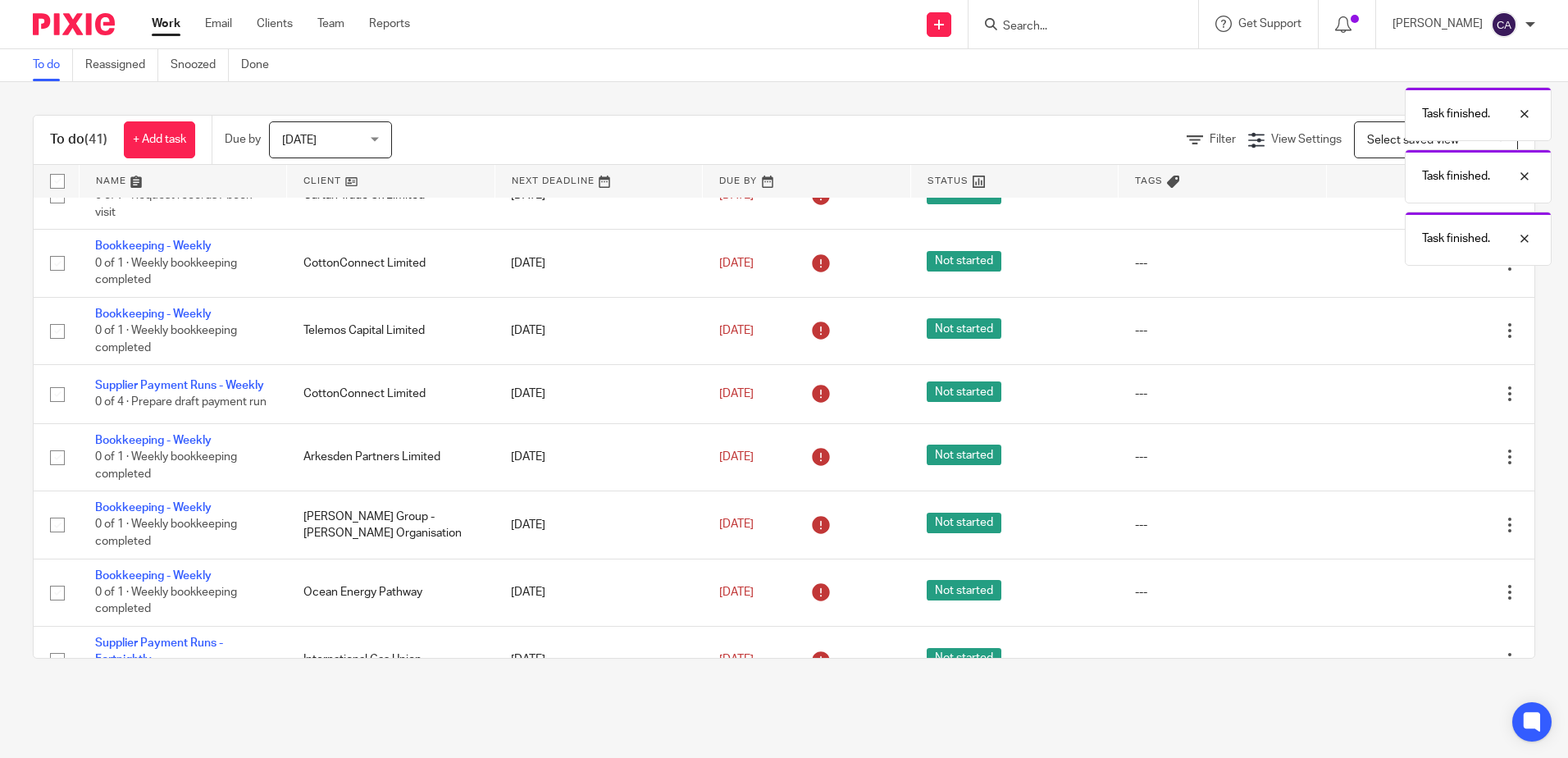
click at [1420, 334] on icon at bounding box center [1427, 331] width 16 height 16
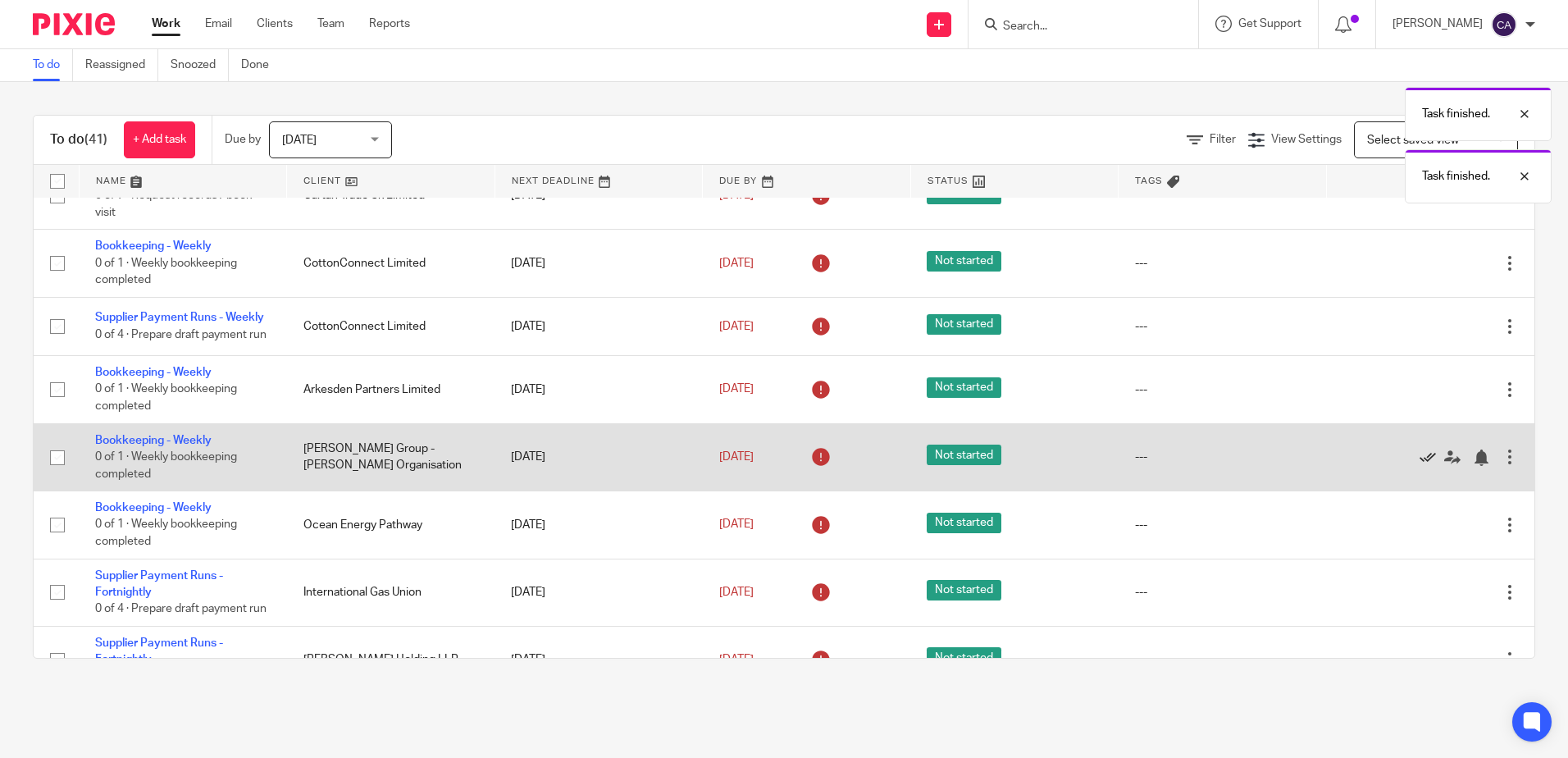
click at [1420, 466] on icon at bounding box center [1427, 457] width 16 height 16
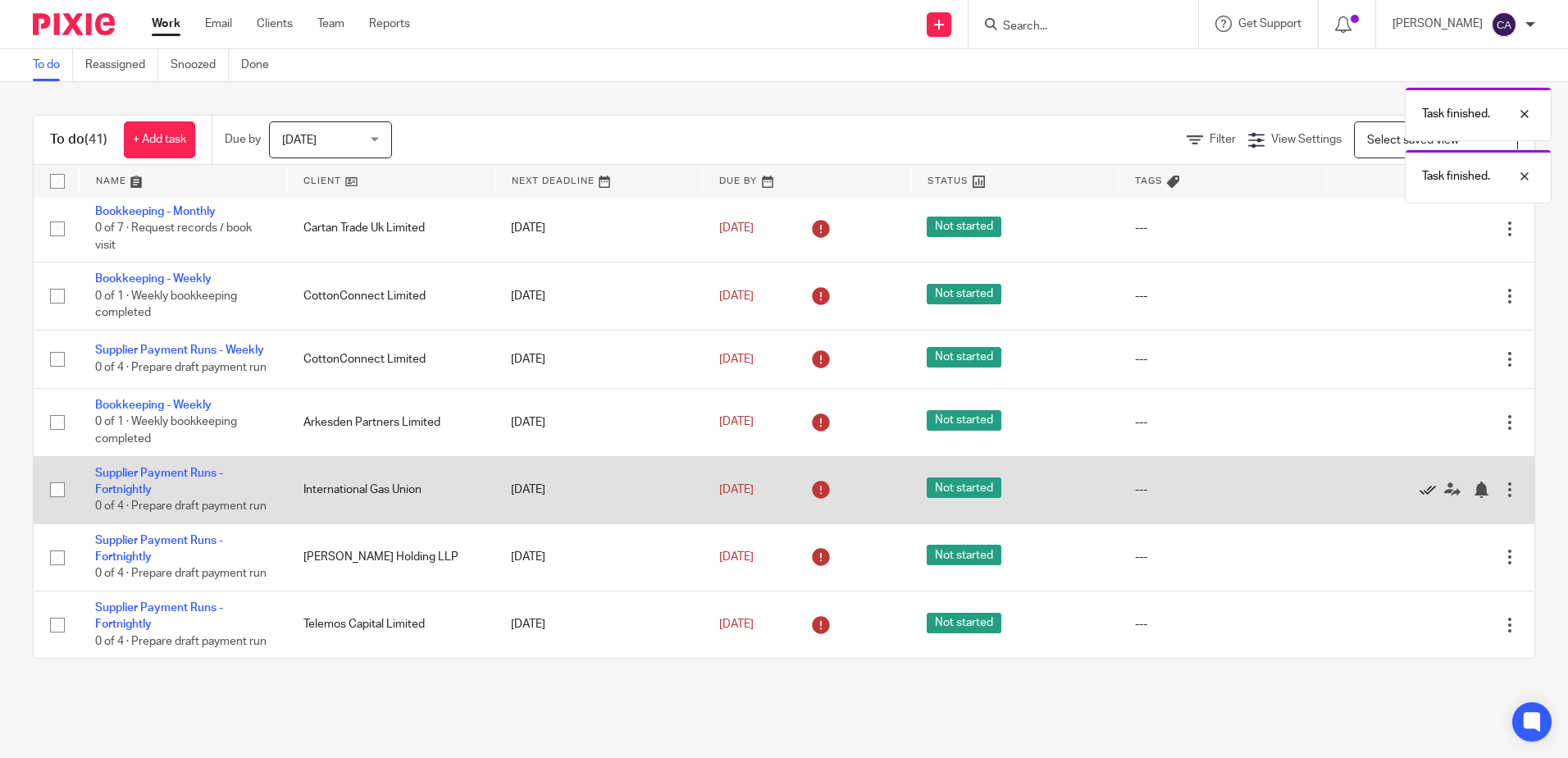
scroll to position [535, 0]
click at [1420, 481] on icon at bounding box center [1427, 489] width 16 height 16
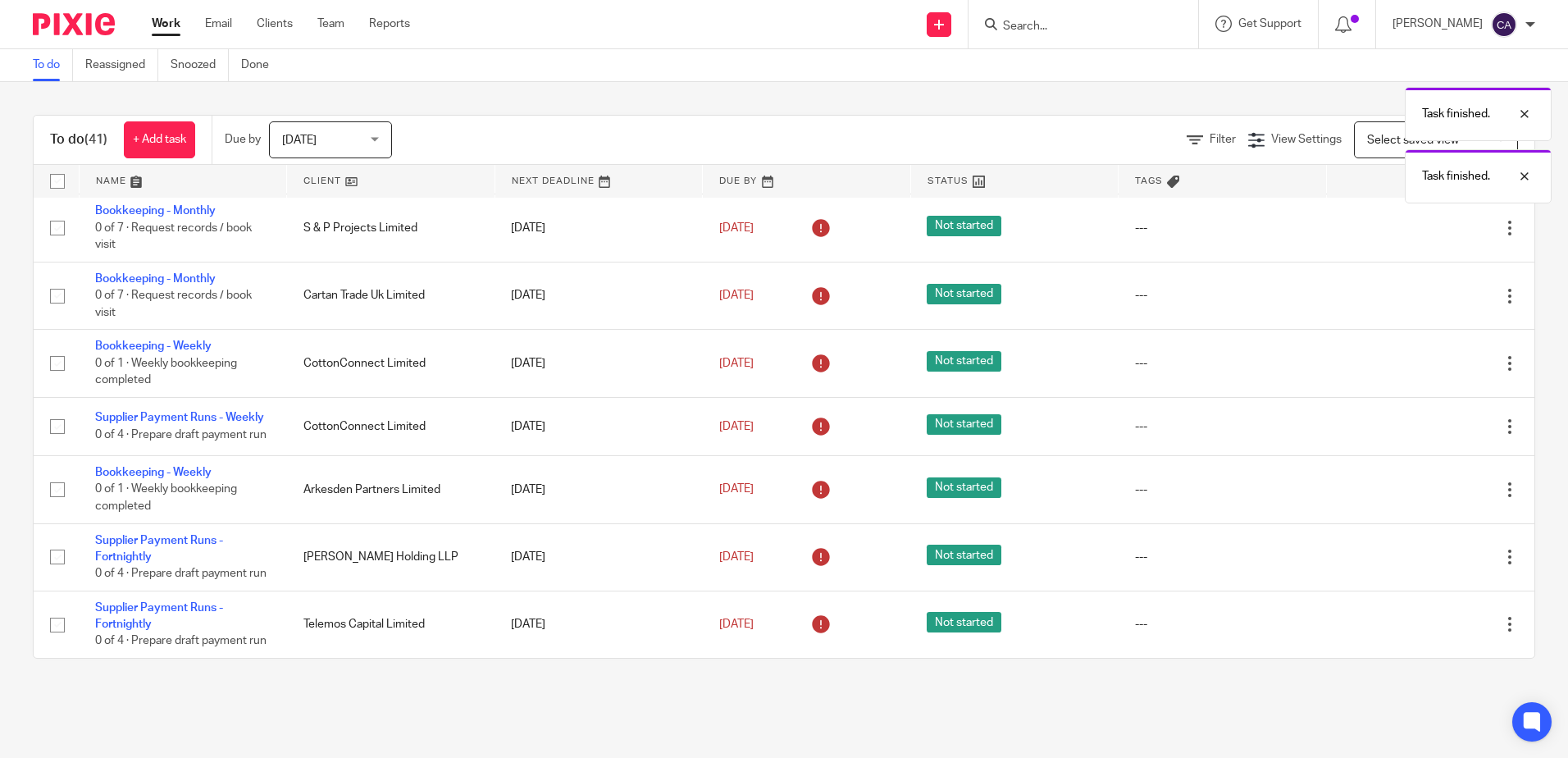
scroll to position [452, 0]
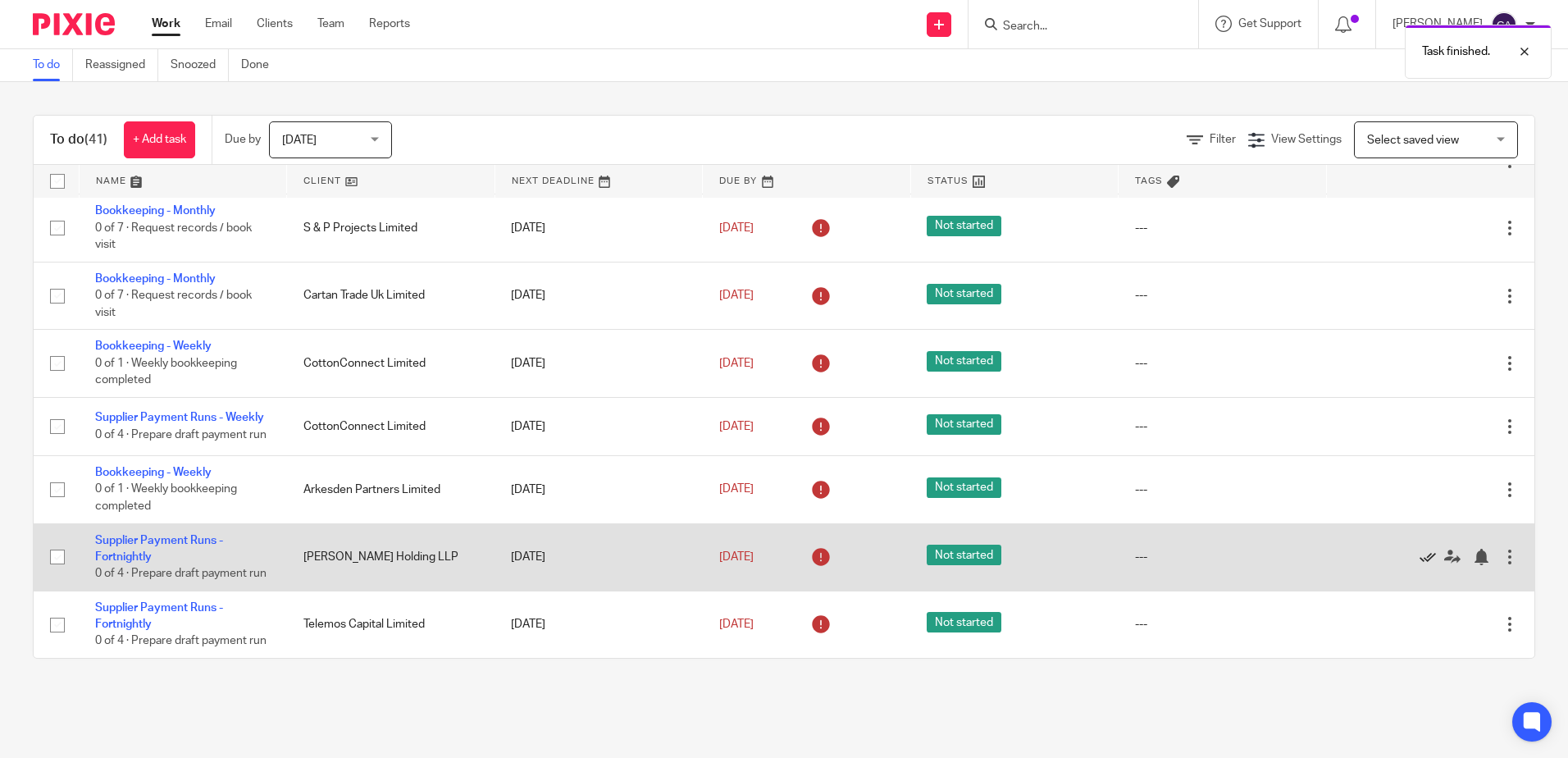
click at [1420, 549] on icon at bounding box center [1427, 556] width 16 height 16
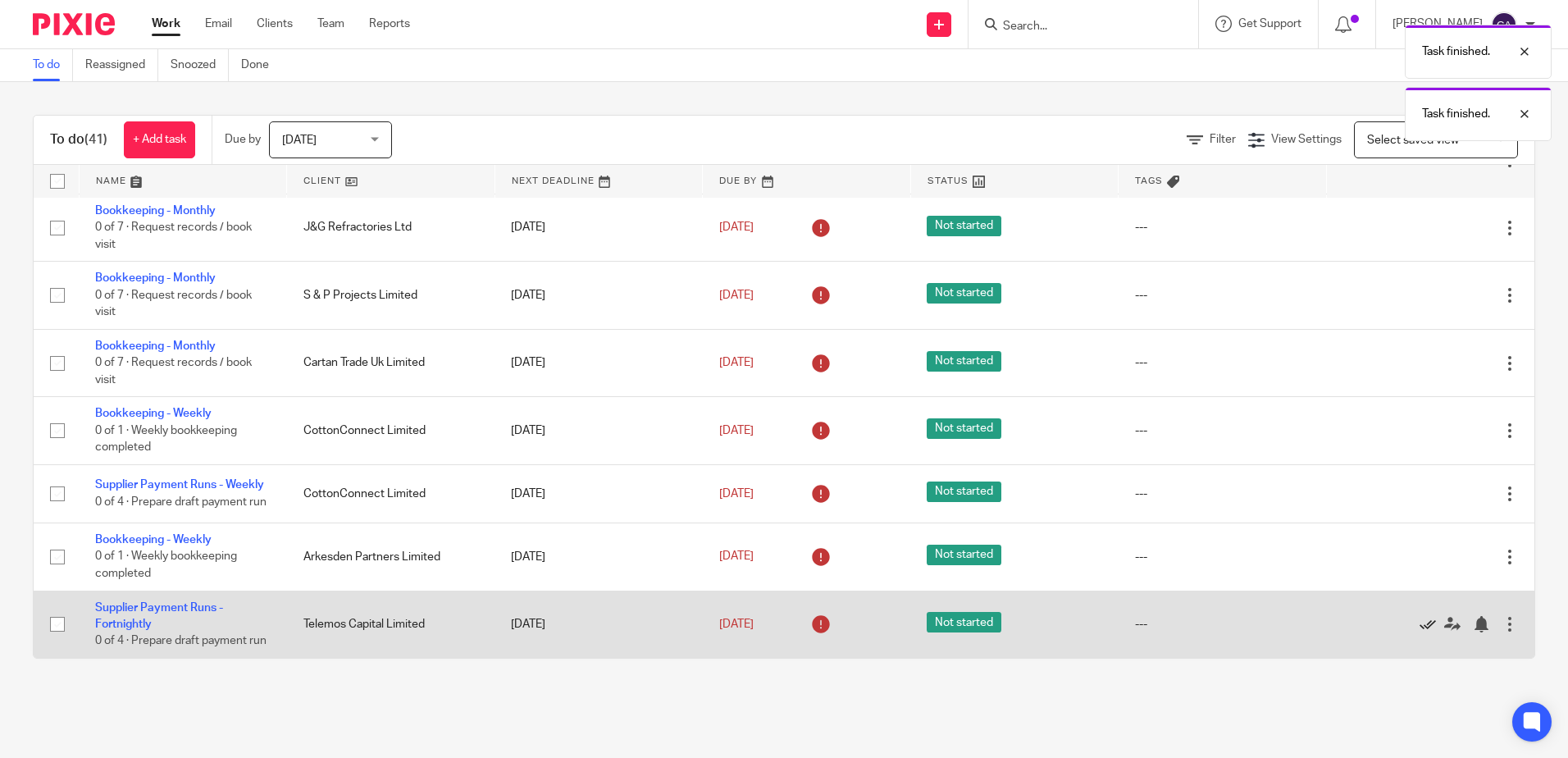
click at [1420, 622] on icon at bounding box center [1427, 624] width 16 height 16
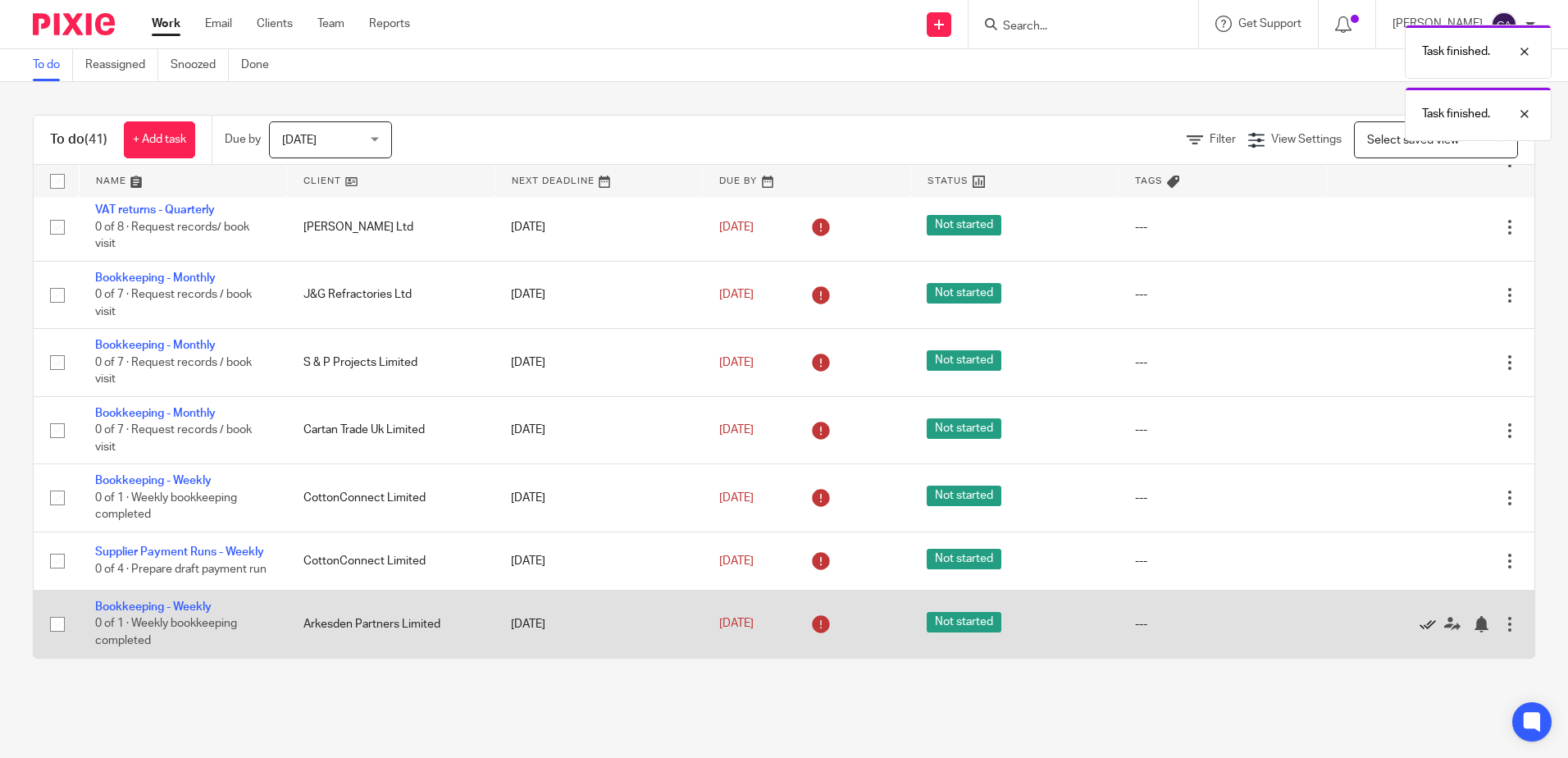
click at [1420, 624] on icon at bounding box center [1427, 624] width 16 height 16
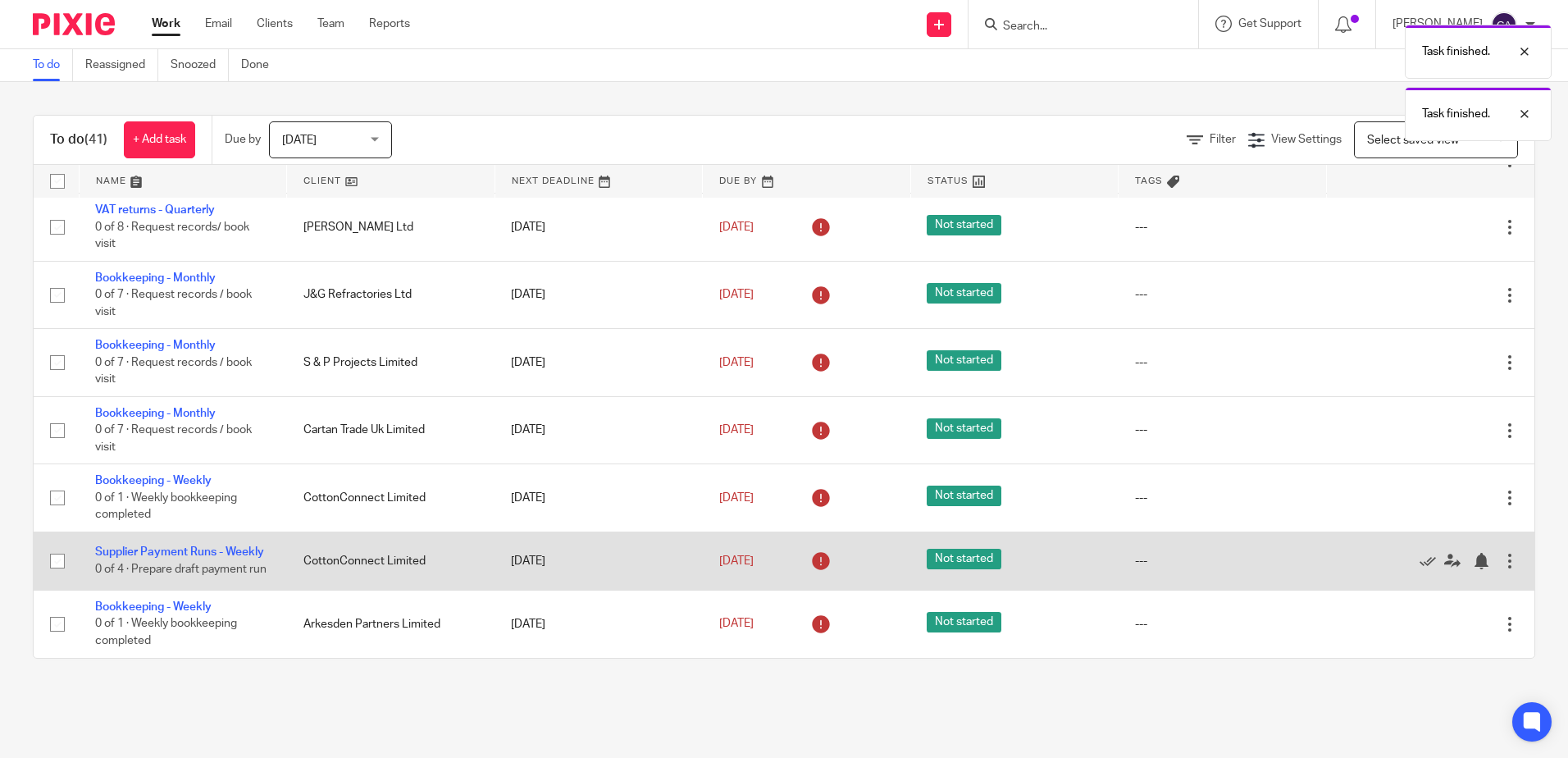
scroll to position [216, 0]
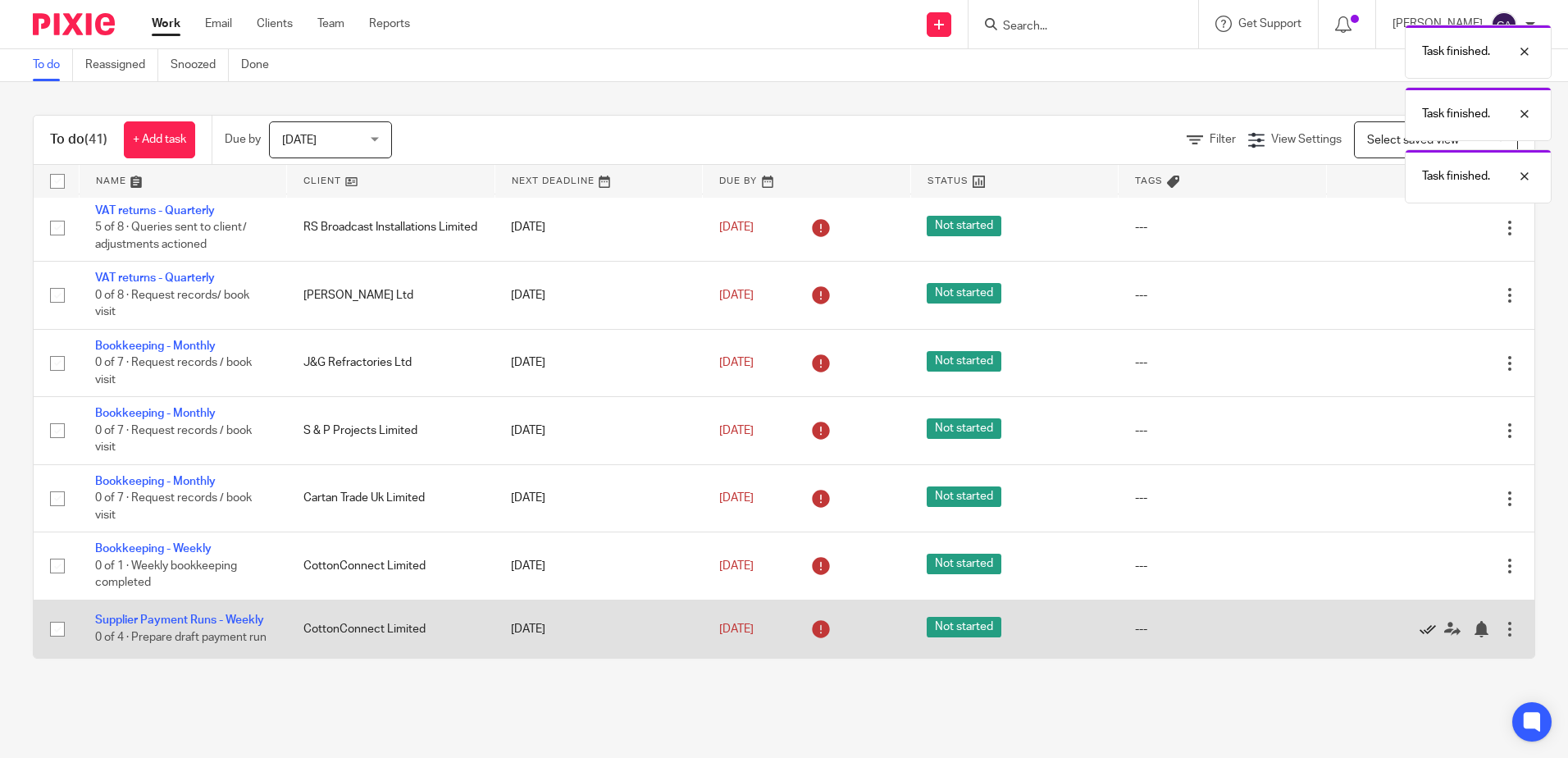
click at [1420, 621] on icon at bounding box center [1427, 629] width 16 height 16
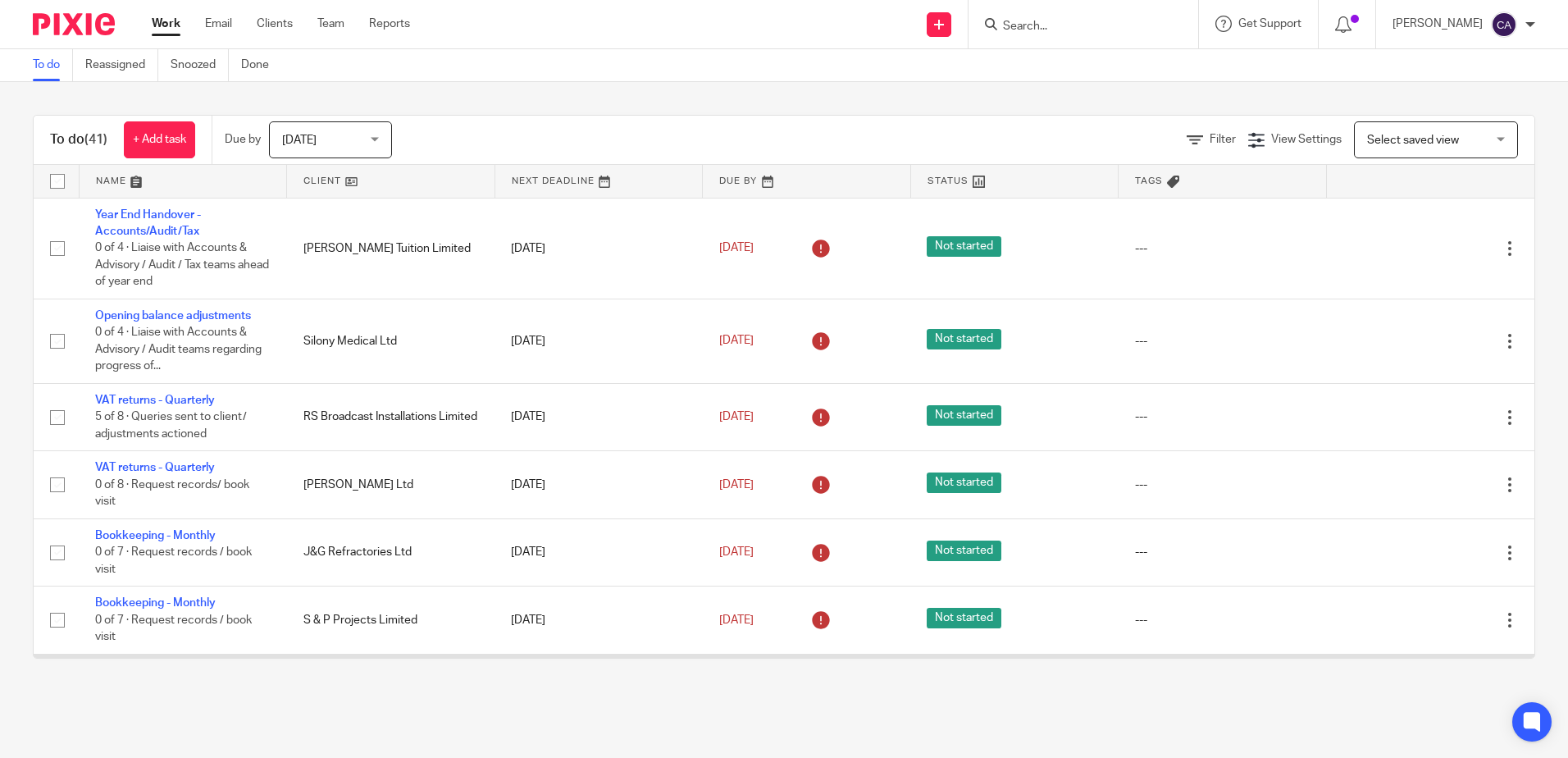
scroll to position [132, 0]
